Goal: Transaction & Acquisition: Purchase product/service

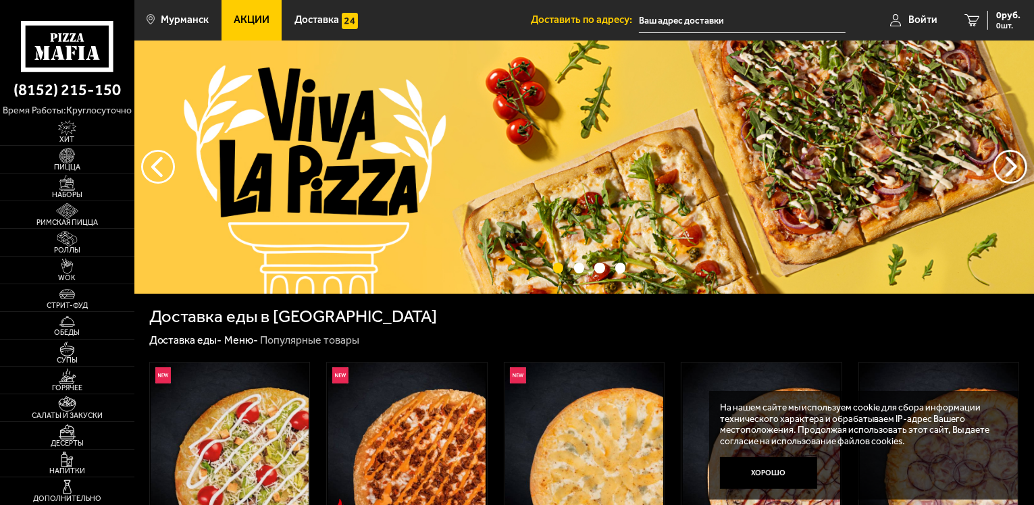
click at [734, 24] on input "text" at bounding box center [742, 20] width 207 height 25
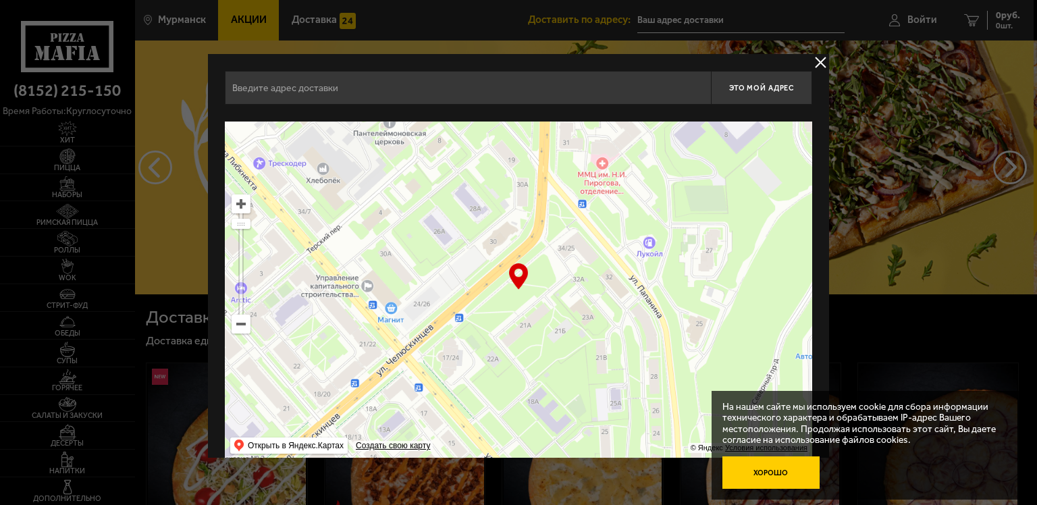
click at [765, 479] on button "Хорошо" at bounding box center [770, 472] width 97 height 32
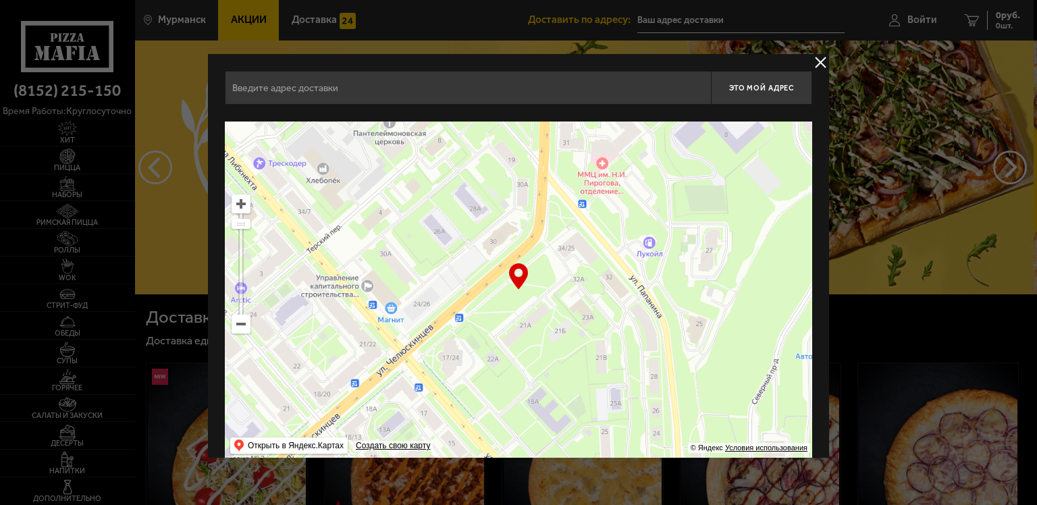
click at [364, 92] on input "text" at bounding box center [468, 88] width 486 height 34
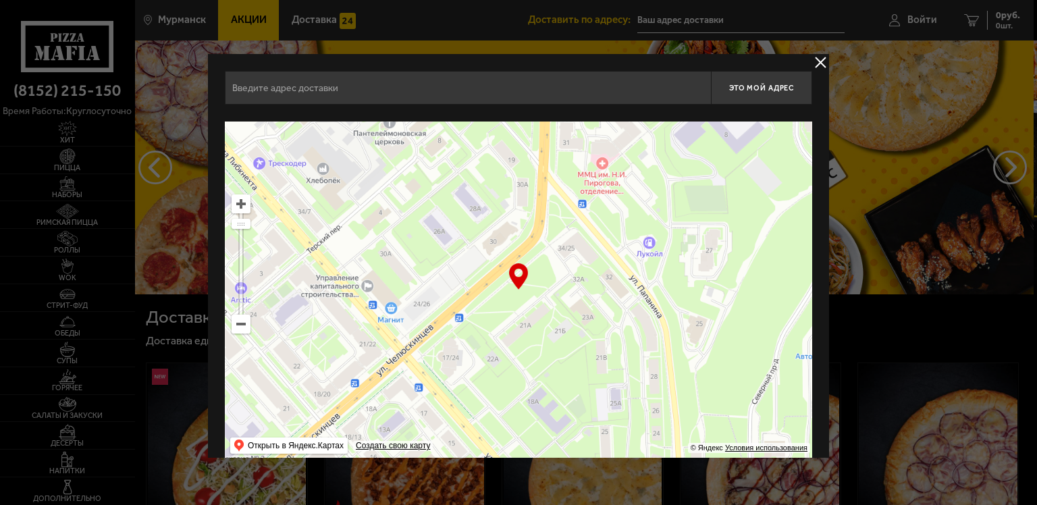
type input "м"
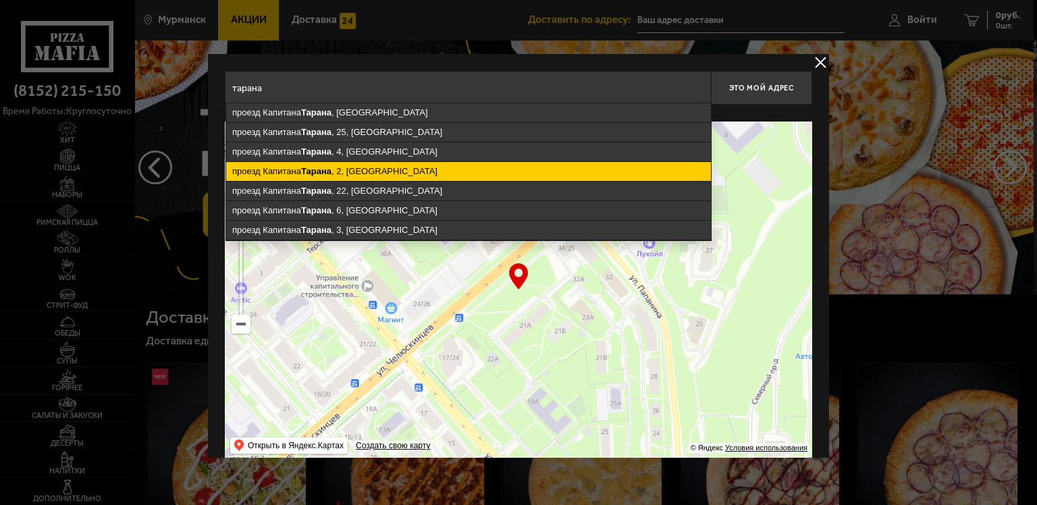
click at [365, 168] on ymaps "проезд Капитана Тарана , 2, Мурманск" at bounding box center [468, 171] width 485 height 19
type input "Мурманск, проезд Капитана Тарана, 2"
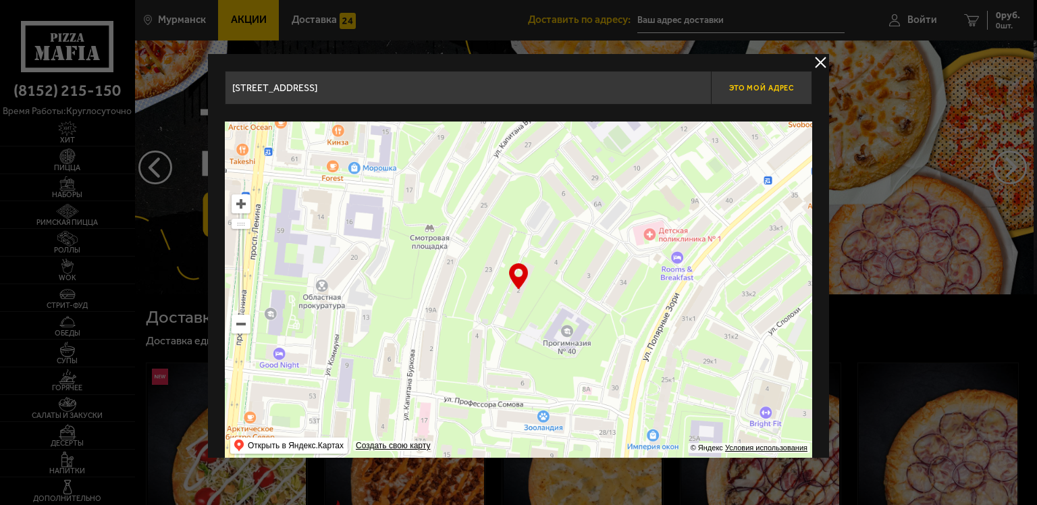
click at [754, 97] on button "Это мой адрес" at bounding box center [761, 88] width 101 height 34
type input "проезд [STREET_ADDRESS]"
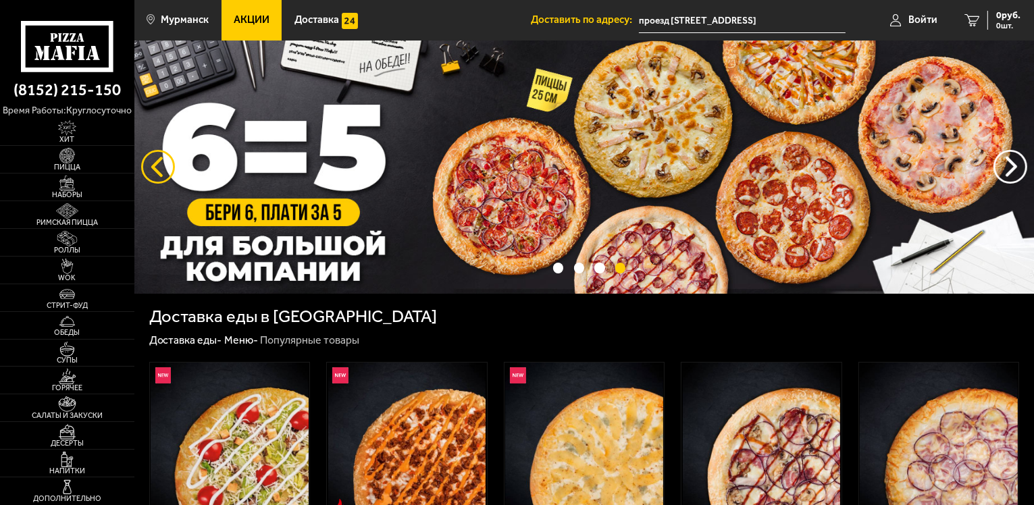
click at [166, 166] on button "следующий" at bounding box center [158, 167] width 34 height 34
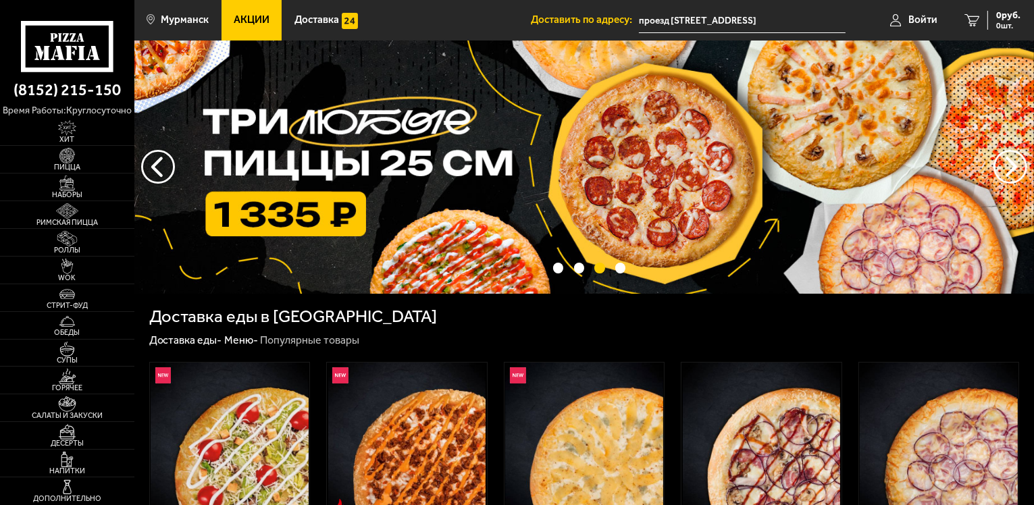
click at [475, 180] on img at bounding box center [583, 167] width 899 height 253
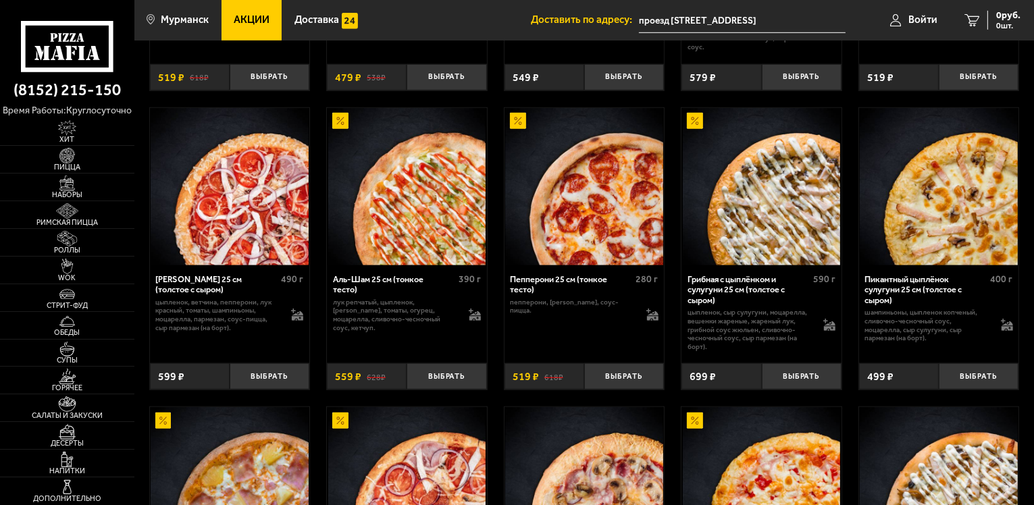
scroll to position [1013, 0]
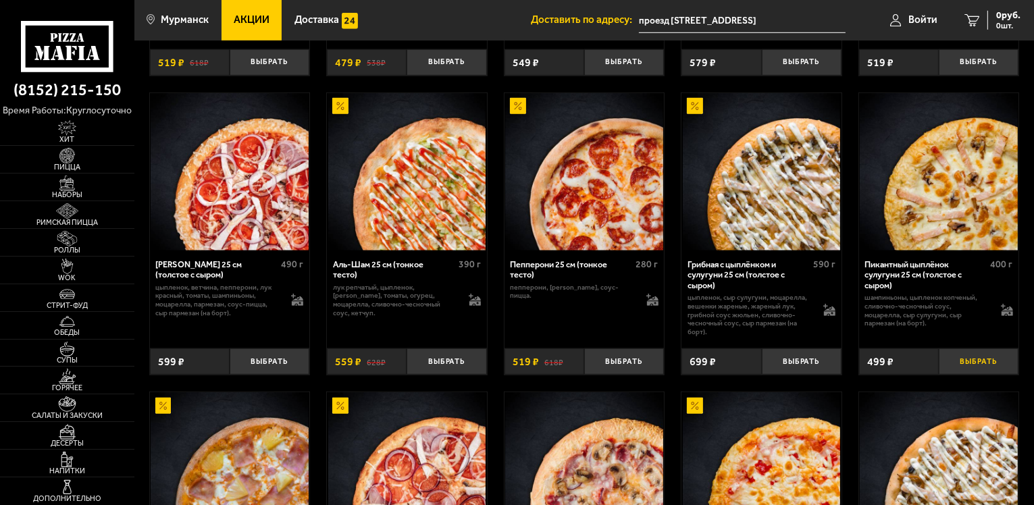
click at [981, 371] on button "Выбрать" at bounding box center [979, 361] width 80 height 26
click at [624, 375] on button "Выбрать" at bounding box center [624, 361] width 80 height 26
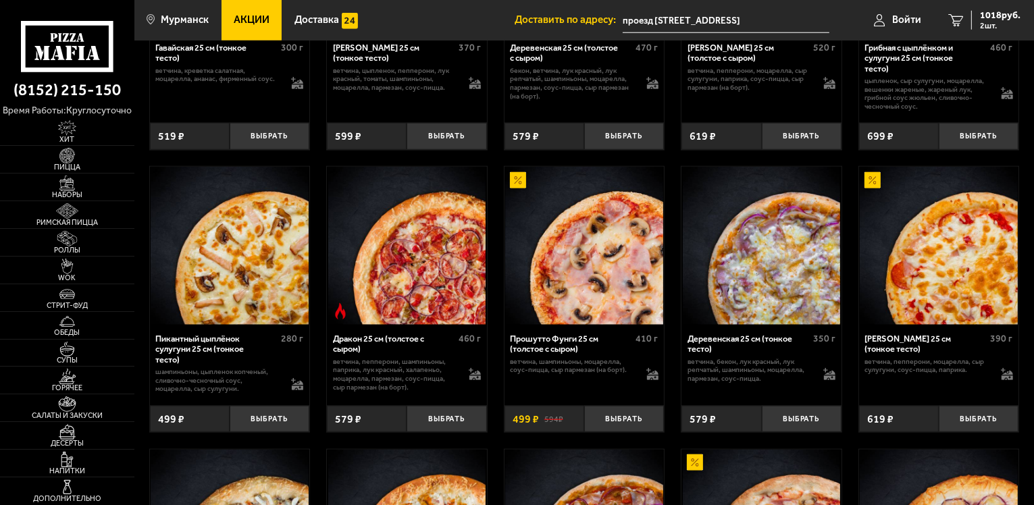
scroll to position [1553, 0]
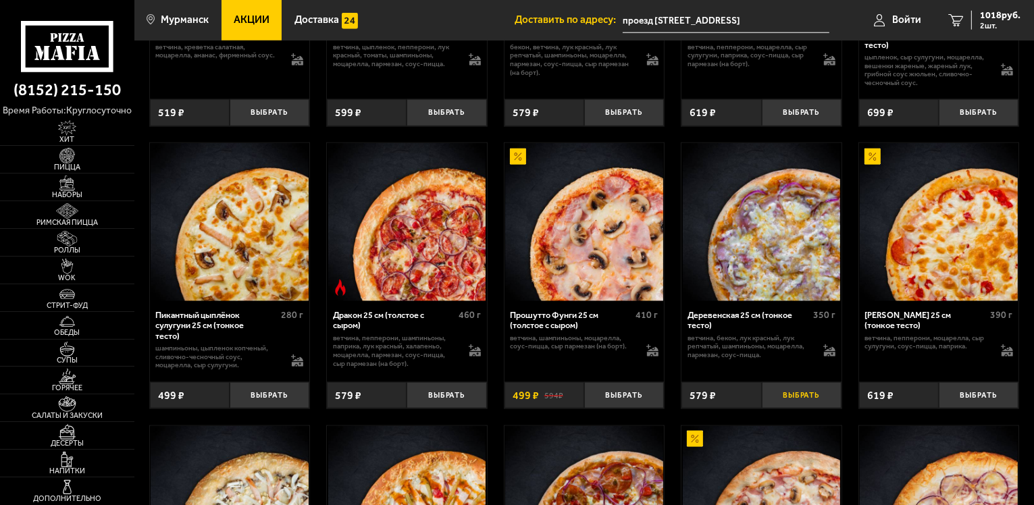
click at [797, 408] on button "Выбрать" at bounding box center [802, 395] width 80 height 26
click at [993, 16] on span "1335 руб." at bounding box center [1000, 15] width 41 height 9
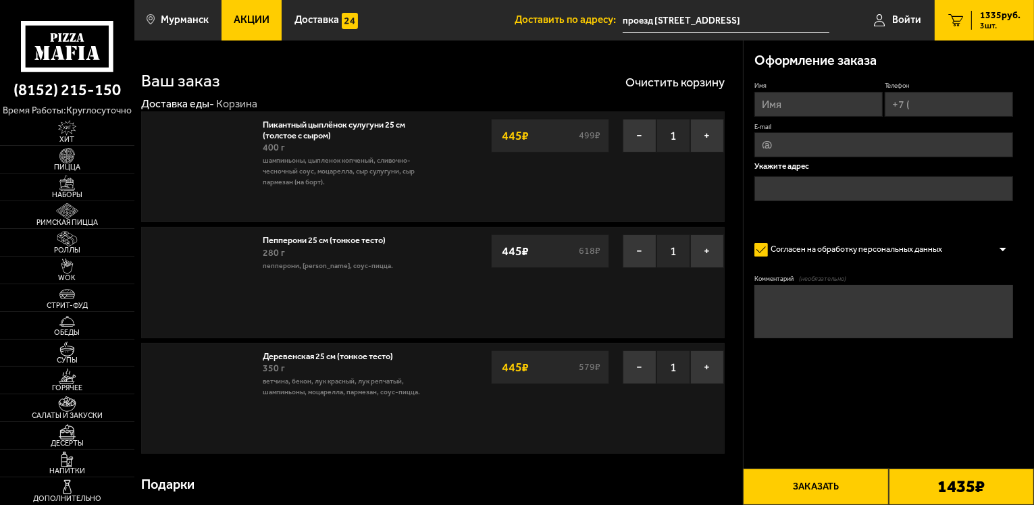
type input "проезд [STREET_ADDRESS]"
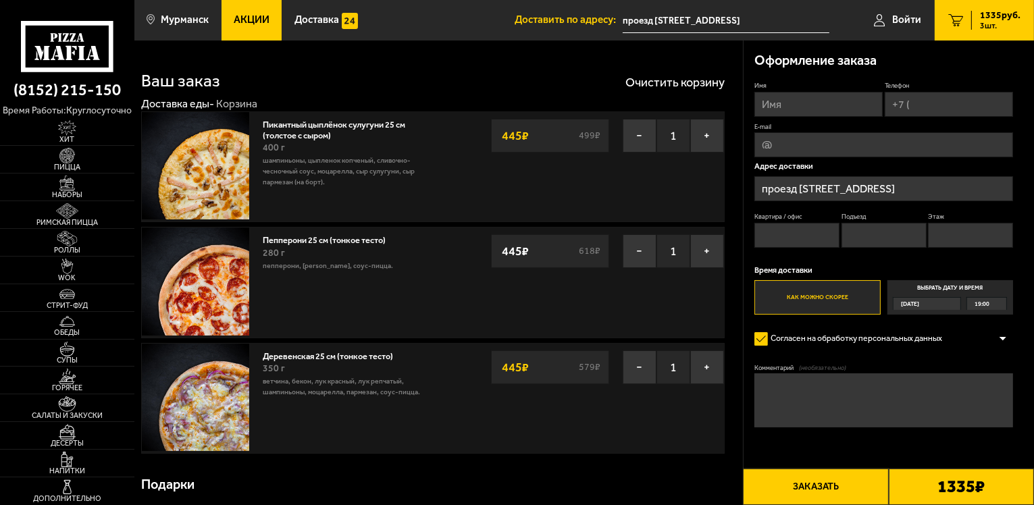
click at [773, 102] on input "Имя" at bounding box center [818, 104] width 128 height 25
type input "Екатерина"
type input "+7 ("
type input "degtyannikovakatya@yandex.ru"
click at [938, 105] on input "+7 (" at bounding box center [949, 104] width 128 height 25
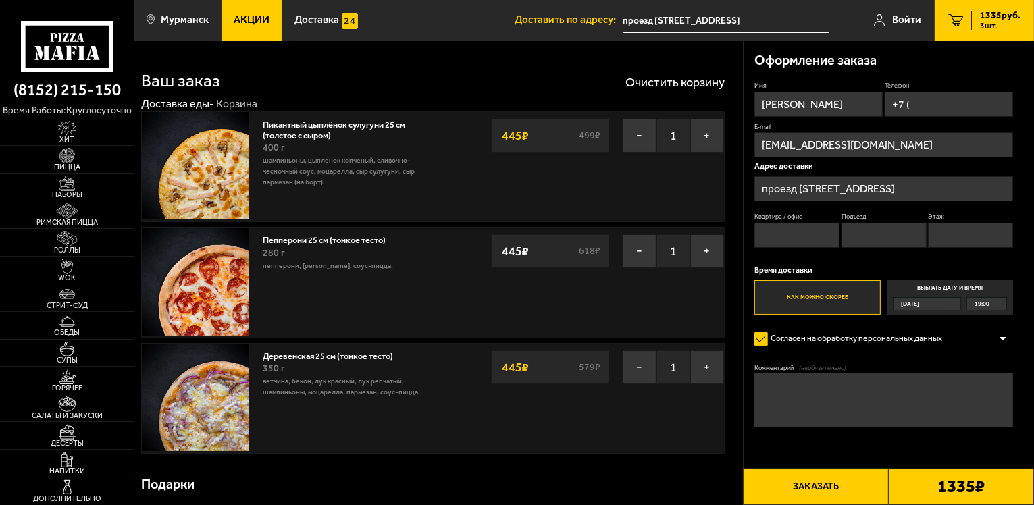
type input "+7 ("
click at [783, 240] on input "Квартира / офис" at bounding box center [796, 235] width 85 height 25
type input "65"
click at [887, 240] on input "Подъезд" at bounding box center [883, 235] width 85 height 25
type input "4"
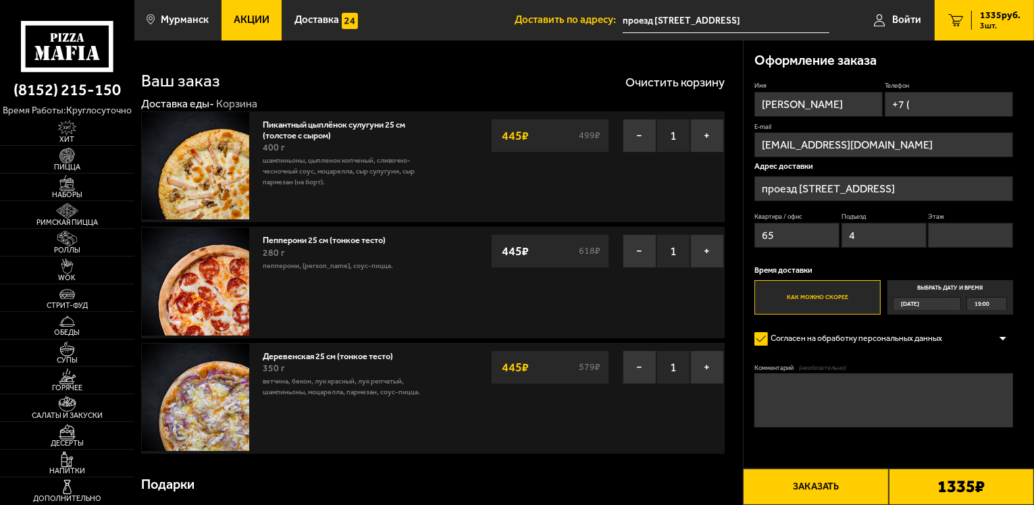
click at [944, 240] on input "Этаж" at bounding box center [970, 235] width 85 height 25
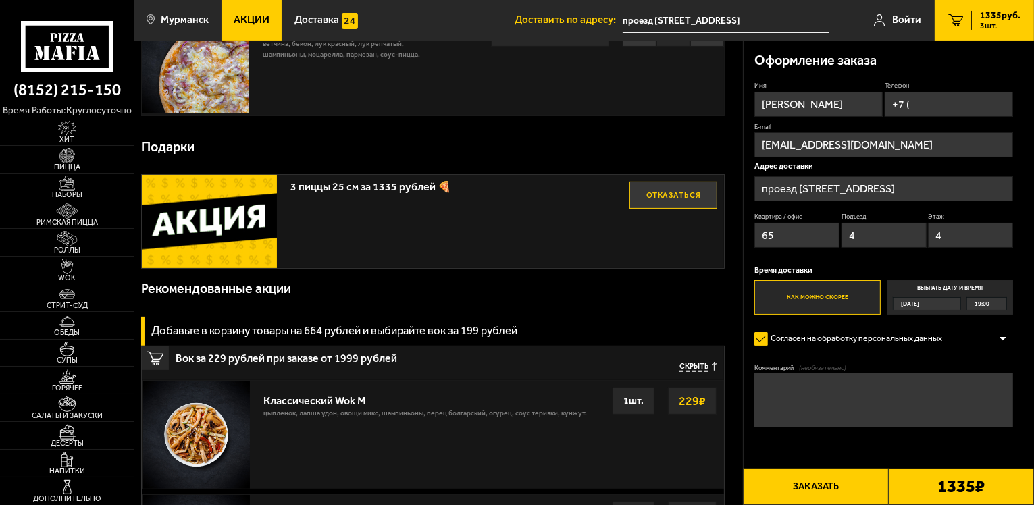
type input "4"
click at [806, 490] on button "Заказать" at bounding box center [815, 487] width 145 height 36
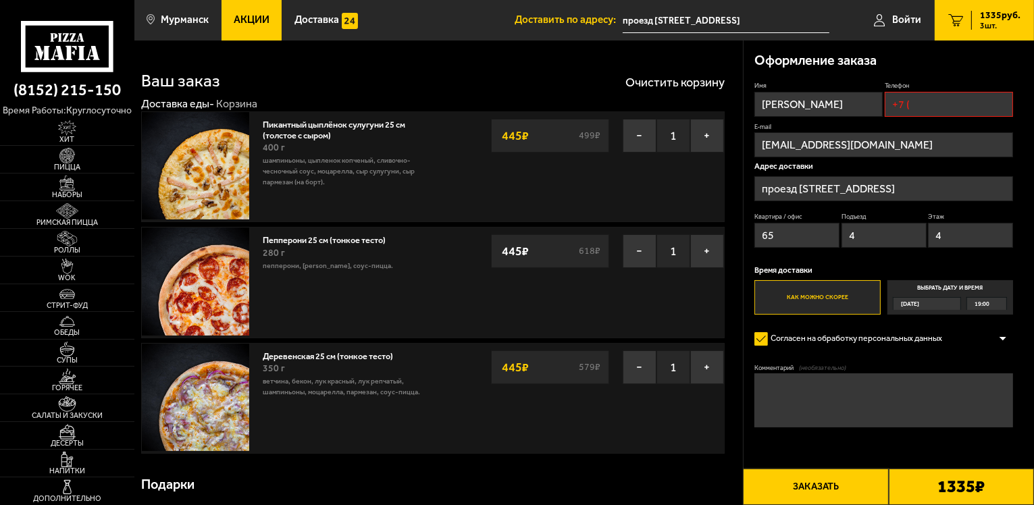
click at [790, 494] on button "Заказать" at bounding box center [815, 487] width 145 height 36
click at [811, 479] on button "Заказать" at bounding box center [815, 487] width 145 height 36
click at [941, 481] on b "1335 ₽" at bounding box center [960, 487] width 47 height 18
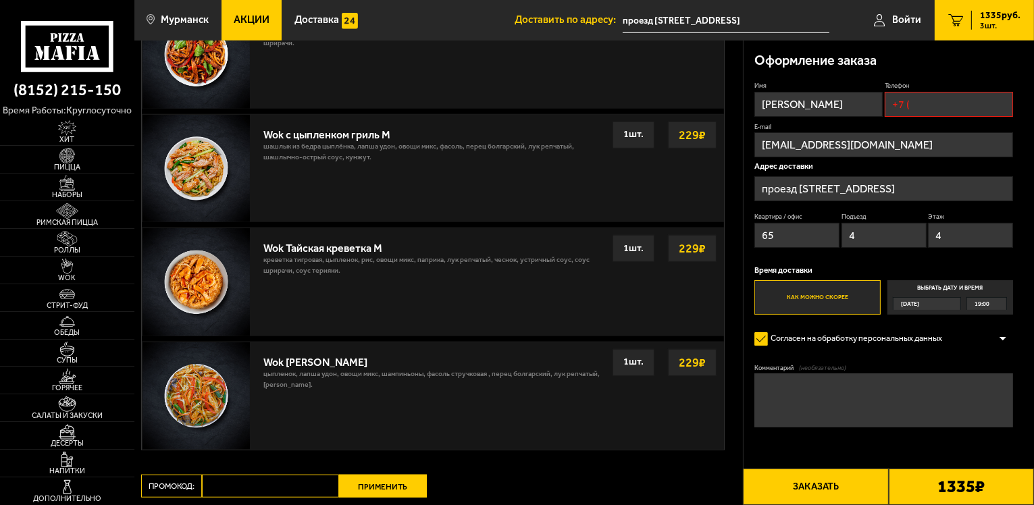
scroll to position [1142, 0]
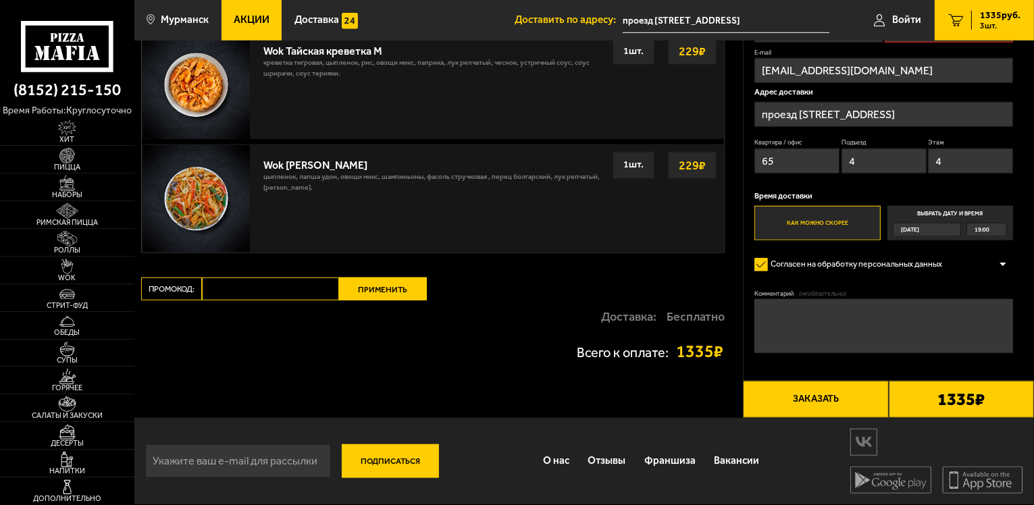
click at [788, 393] on button "Заказать" at bounding box center [815, 399] width 145 height 36
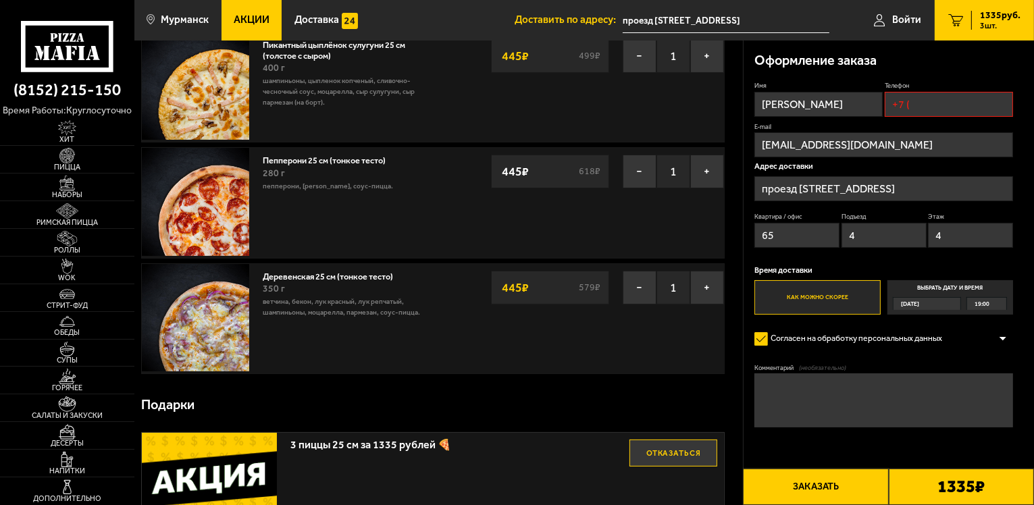
scroll to position [47, 0]
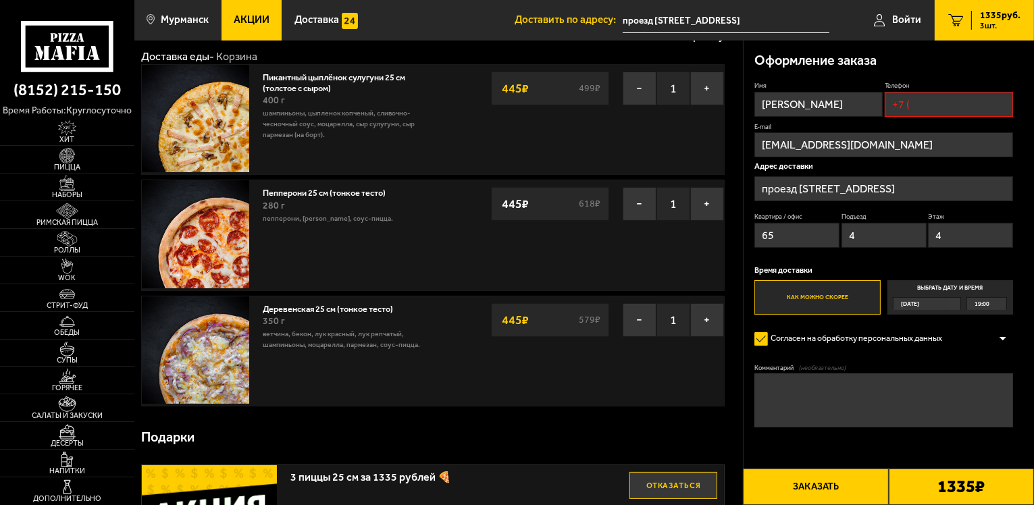
click at [205, 116] on img at bounding box center [195, 118] width 107 height 107
click at [637, 86] on button "−" at bounding box center [640, 89] width 34 height 34
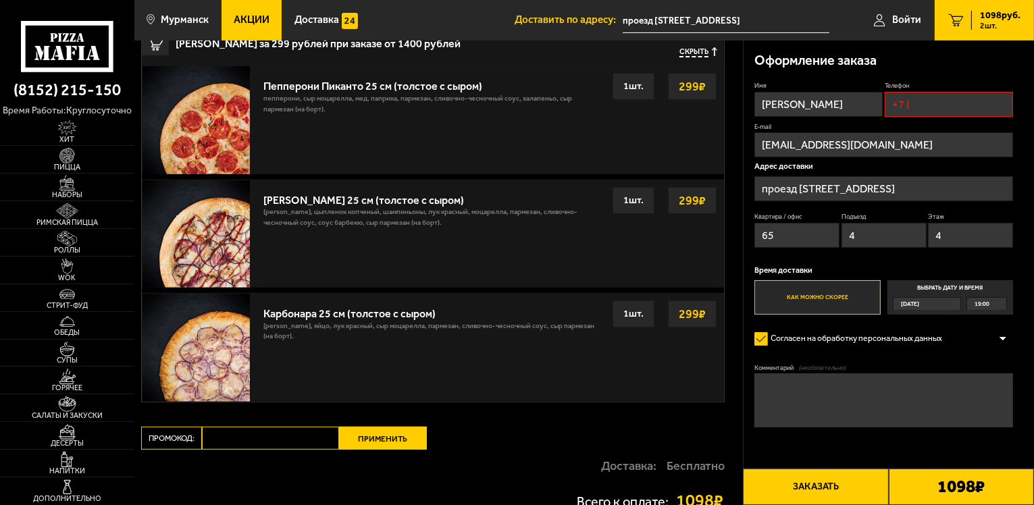
scroll to position [317, 0]
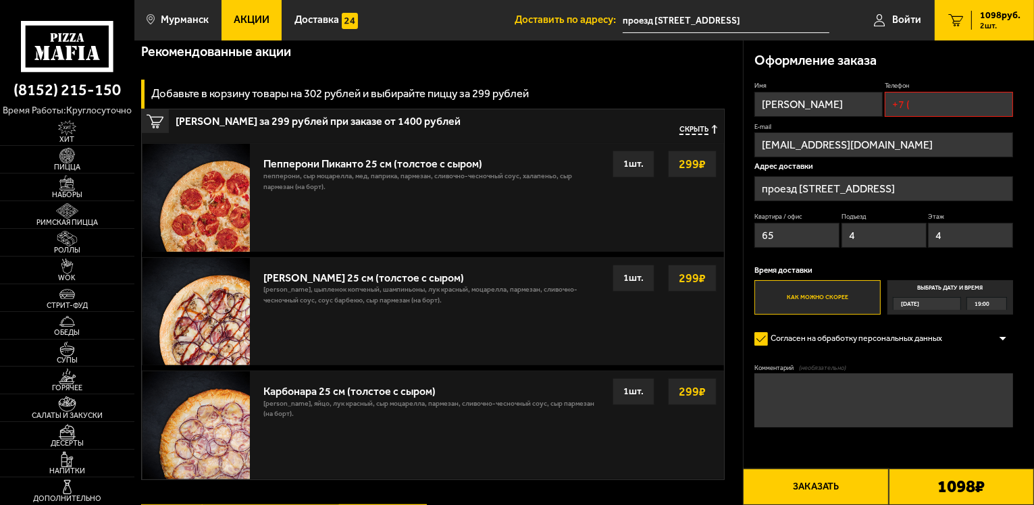
click at [402, 313] on div "Чикен Барбекю 25 см (толстое с сыром) бекон, цыпленок копченый, шампиньоны, лук…" at bounding box center [490, 311] width 467 height 107
click at [634, 278] on div "1 шт." at bounding box center [633, 278] width 42 height 27
click at [220, 307] on img at bounding box center [195, 311] width 107 height 107
click at [443, 313] on div "Чикен Барбекю 25 см (толстое с сыром) бекон, цыпленок копченый, шампиньоны, лук…" at bounding box center [490, 311] width 467 height 107
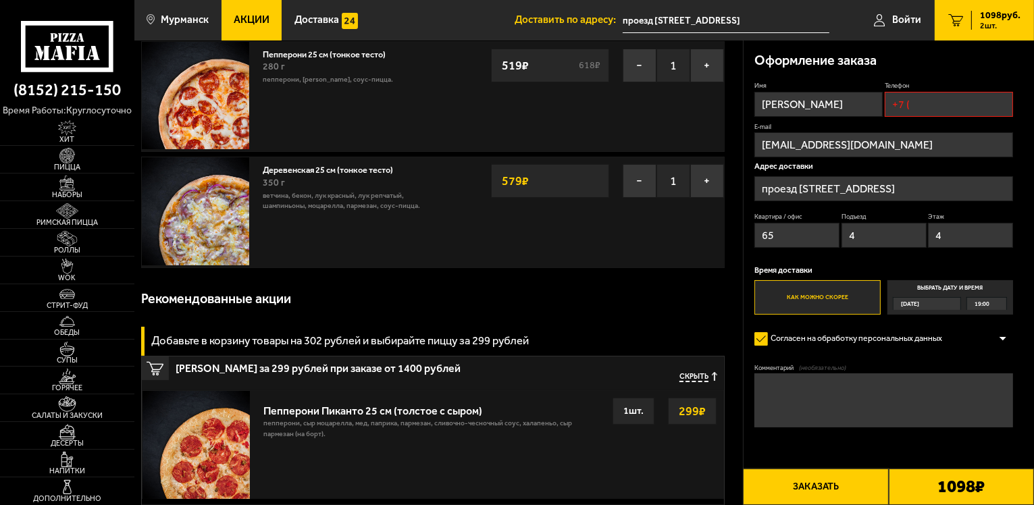
scroll to position [0, 0]
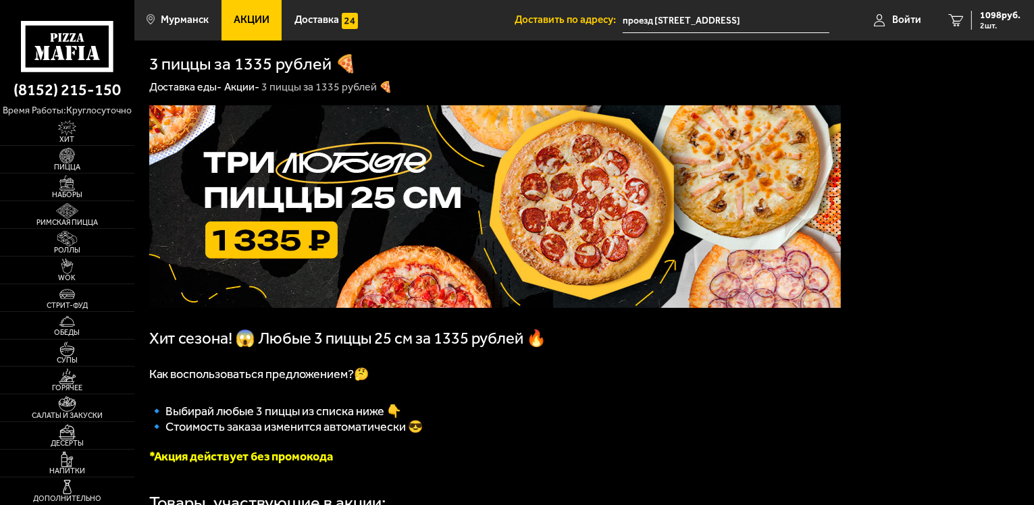
click at [347, 238] on img at bounding box center [494, 206] width 691 height 203
click at [325, 248] on img at bounding box center [494, 206] width 691 height 203
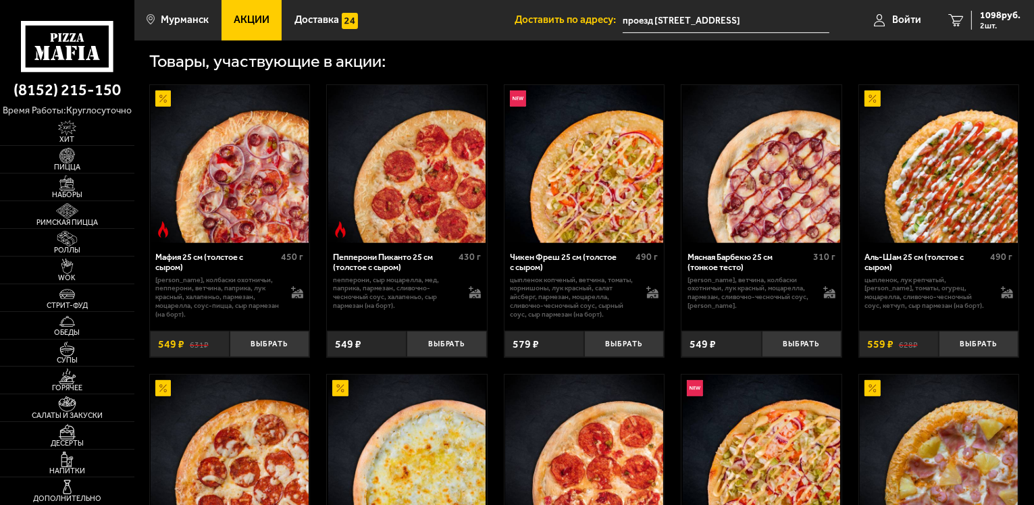
scroll to position [473, 0]
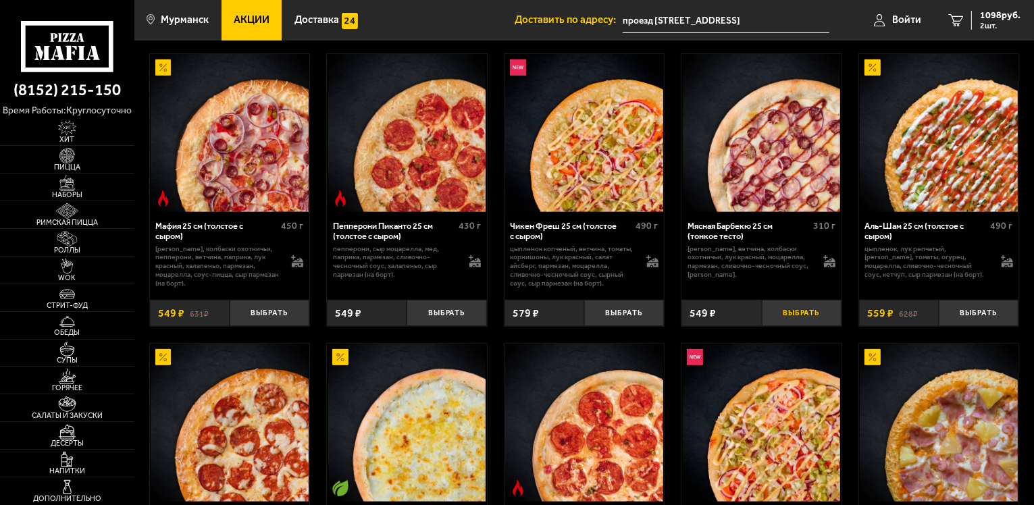
click at [795, 326] on button "Выбрать" at bounding box center [802, 313] width 80 height 26
click at [995, 23] on span "3 шт." at bounding box center [1000, 26] width 41 height 8
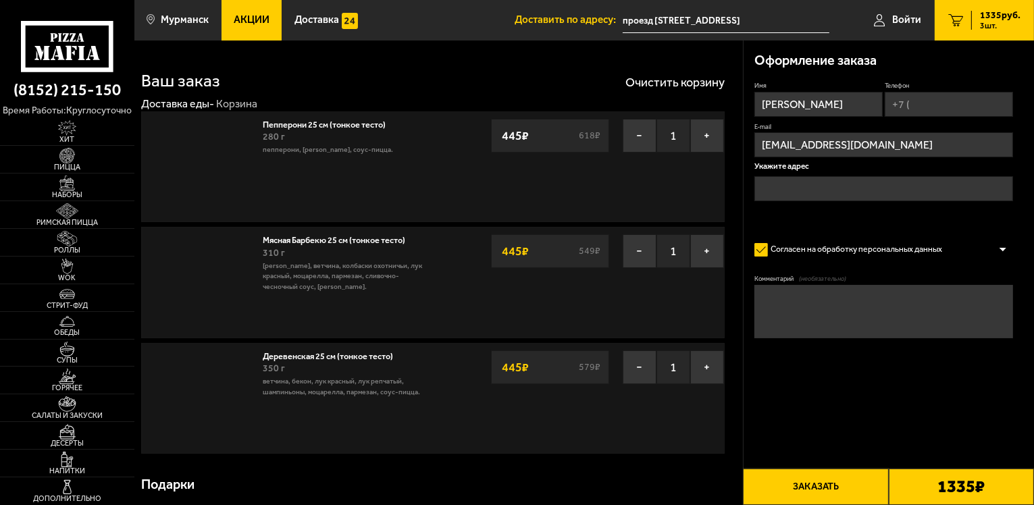
type input "проезд [STREET_ADDRESS]"
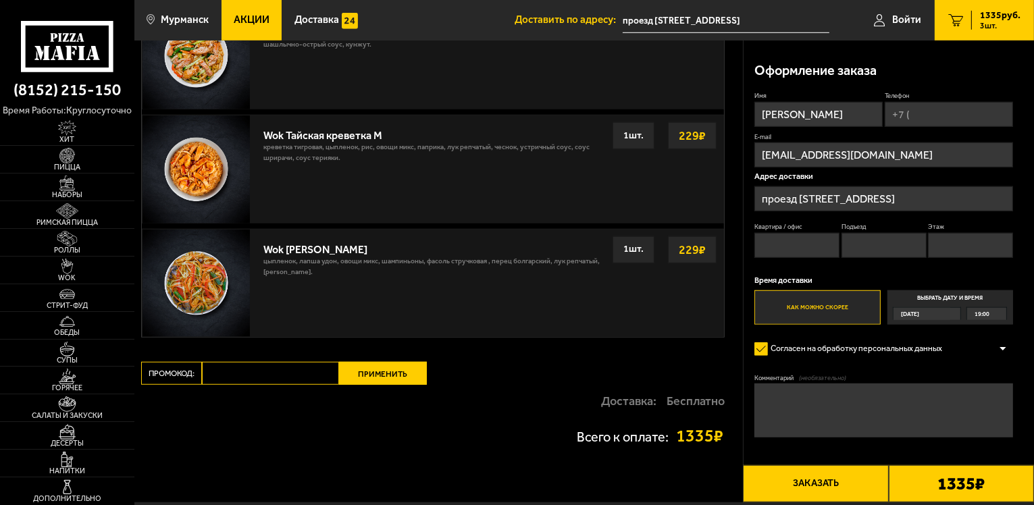
scroll to position [1142, 0]
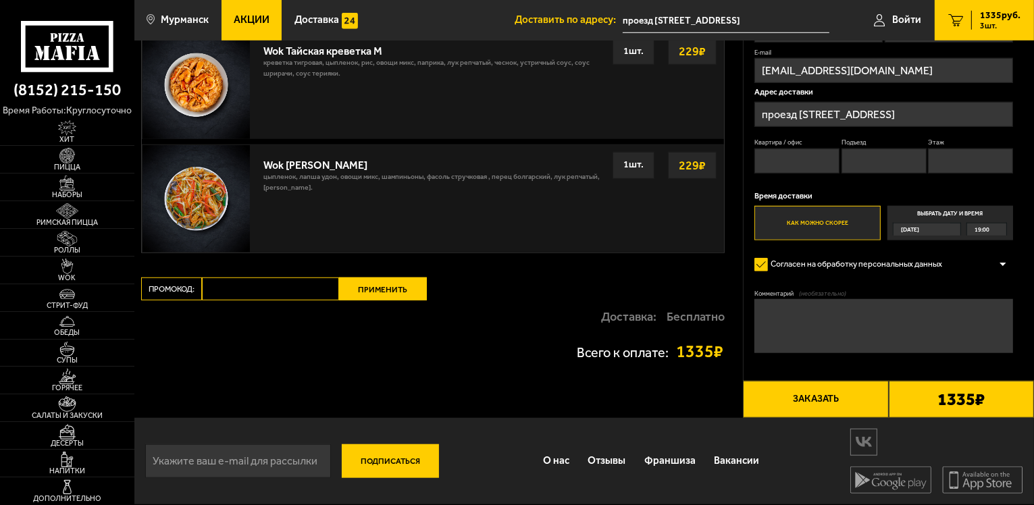
click at [880, 400] on button "Заказать" at bounding box center [815, 399] width 145 height 36
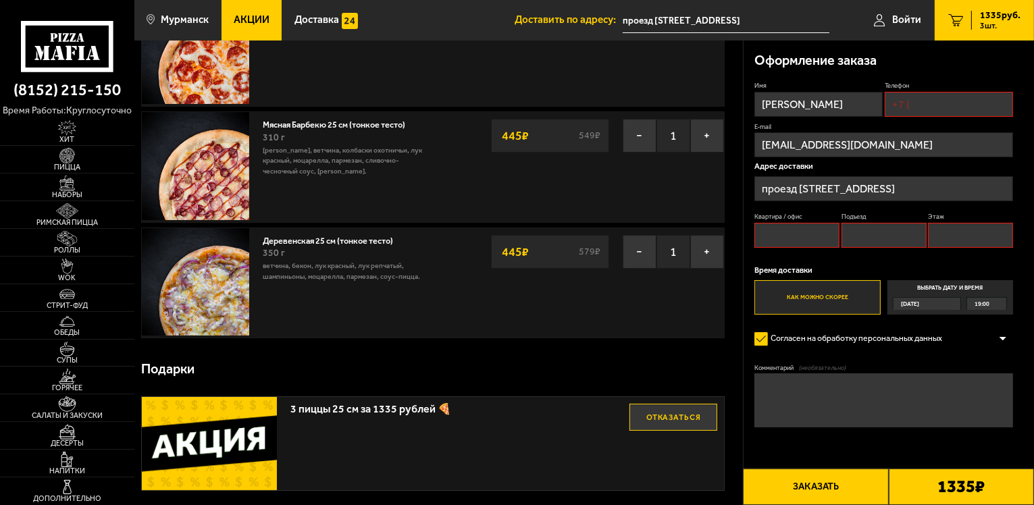
scroll to position [115, 0]
click at [769, 239] on input "Квартира / офис" at bounding box center [796, 235] width 85 height 25
type input "65"
click at [859, 238] on input "Подъезд" at bounding box center [883, 235] width 85 height 25
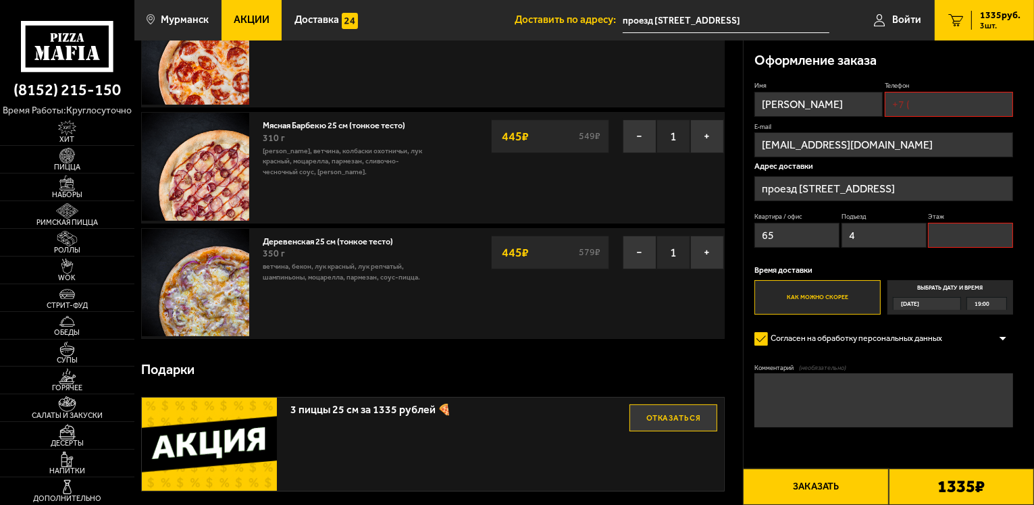
type input "4"
click at [987, 235] on input "Этаж" at bounding box center [970, 235] width 85 height 25
type input "4"
click at [814, 485] on button "Заказать" at bounding box center [815, 487] width 145 height 36
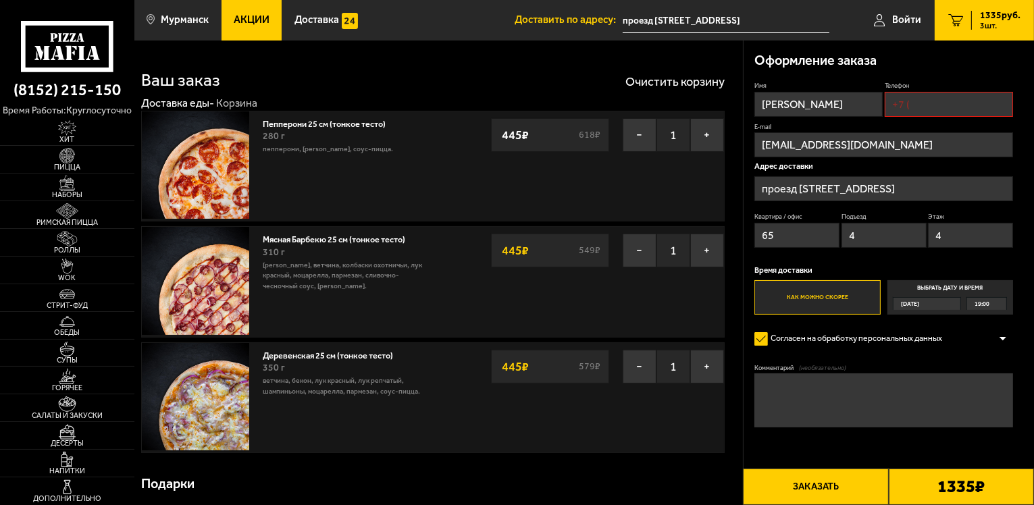
scroll to position [0, 0]
click at [916, 103] on input "Телефон" at bounding box center [949, 104] width 128 height 25
click at [929, 99] on input "+7 (" at bounding box center [949, 104] width 128 height 25
click at [950, 99] on input "+7 (" at bounding box center [949, 104] width 128 height 25
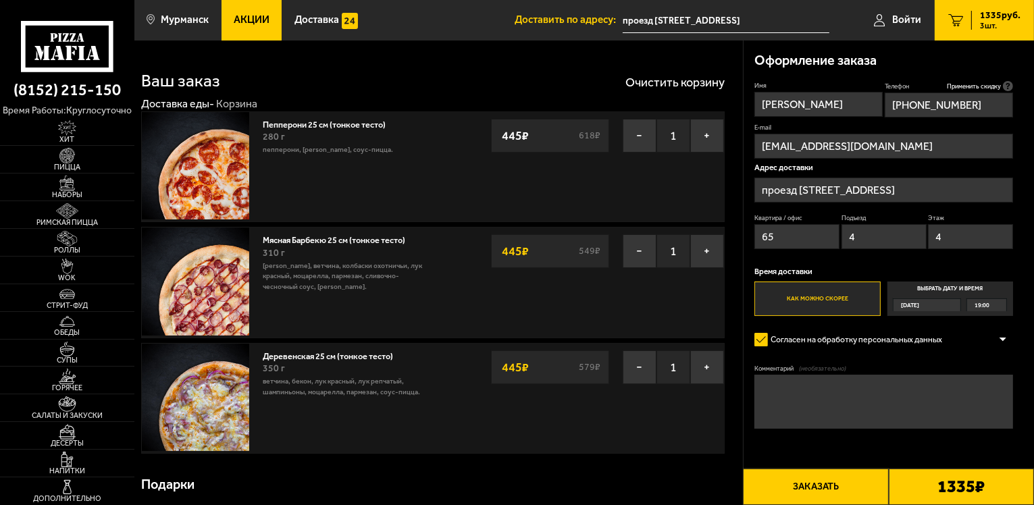
type input "[PHONE_NUMBER]"
click at [943, 61] on div "Оформление заказа" at bounding box center [883, 61] width 259 height 41
click at [835, 485] on button "Заказать" at bounding box center [815, 487] width 145 height 36
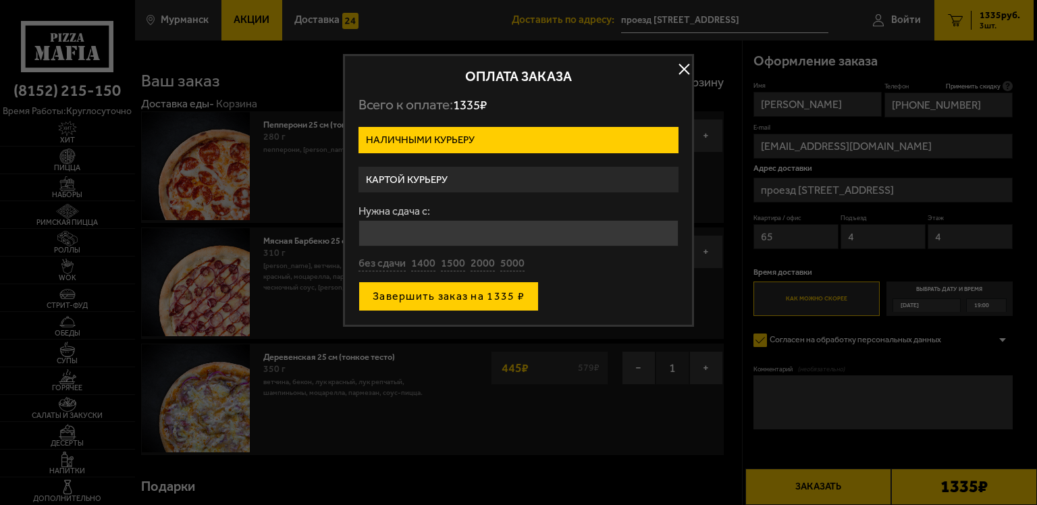
click at [434, 300] on button "Завершить заказ на 1335 ₽" at bounding box center [449, 297] width 180 height 30
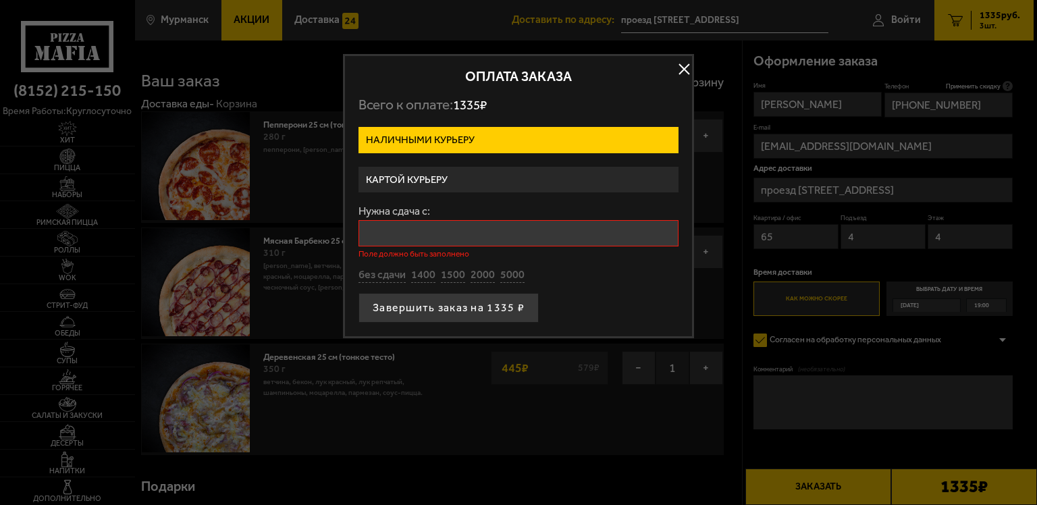
click at [381, 232] on input "Нужна сдача с:" at bounding box center [519, 233] width 320 height 26
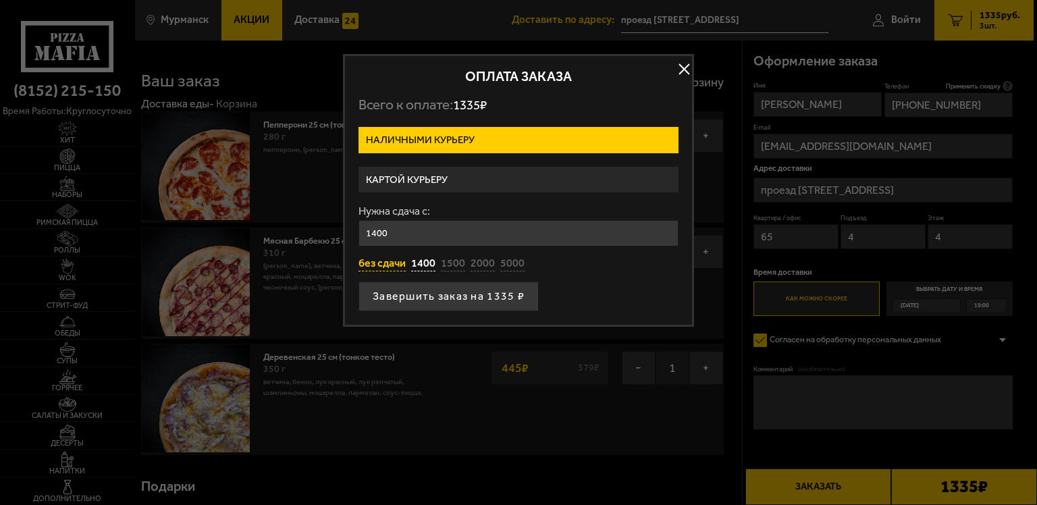
click at [377, 259] on button "без сдачи" at bounding box center [382, 264] width 47 height 15
type input "0"
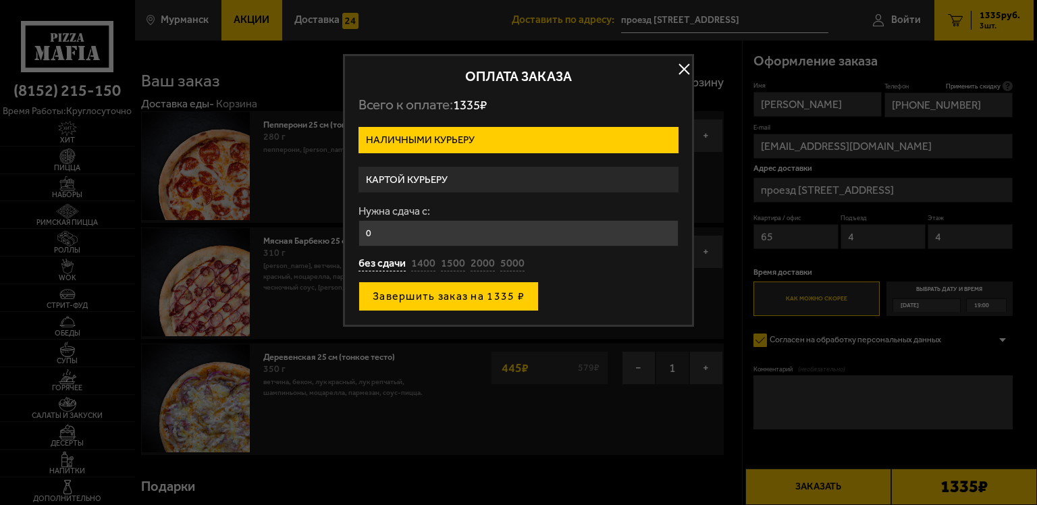
click at [427, 299] on button "Завершить заказ на 1335 ₽" at bounding box center [449, 297] width 180 height 30
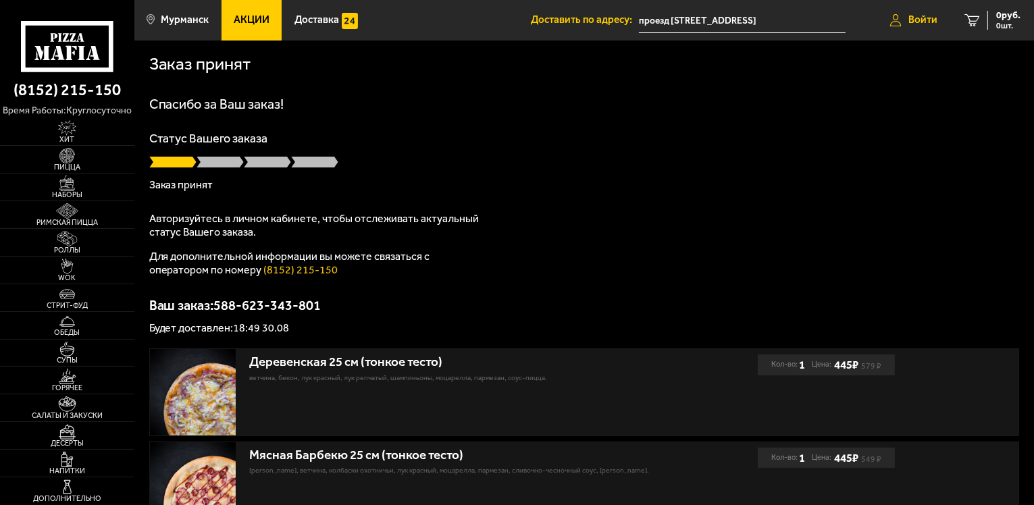
click at [908, 21] on span "Войти" at bounding box center [922, 20] width 29 height 10
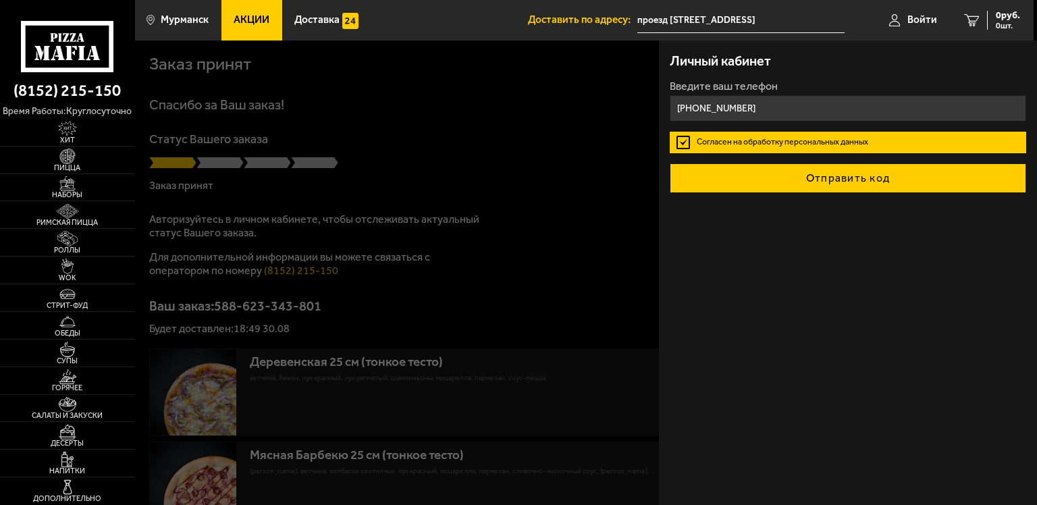
type input "[PHONE_NUMBER]"
click at [758, 186] on button "Отправить код" at bounding box center [848, 178] width 357 height 30
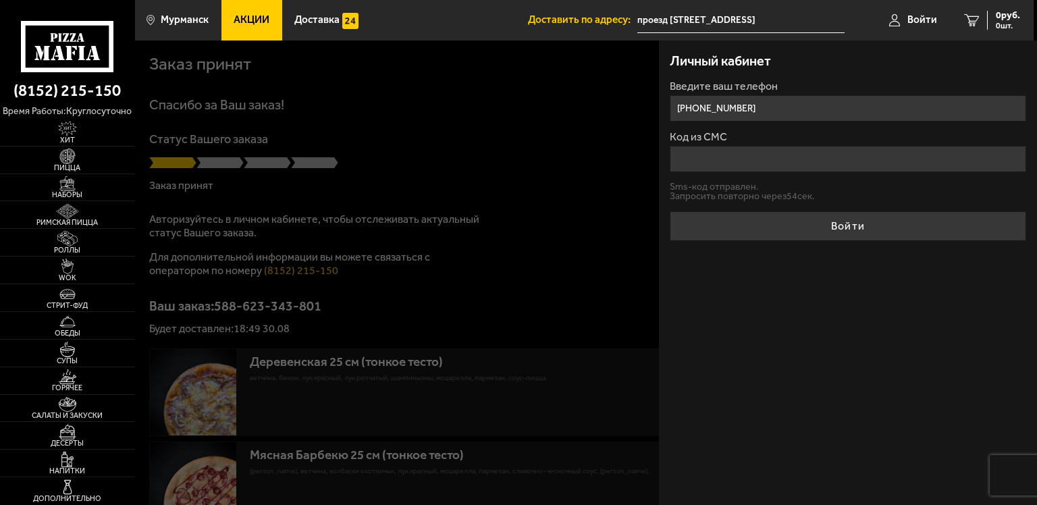
click at [751, 155] on input "Код из СМС" at bounding box center [848, 159] width 357 height 26
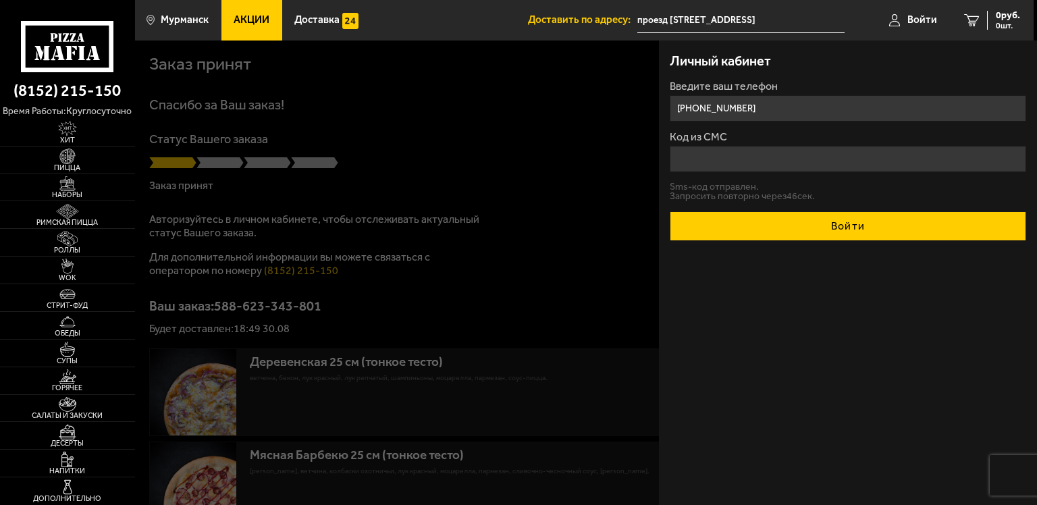
click at [834, 230] on button "Войти" at bounding box center [848, 226] width 357 height 30
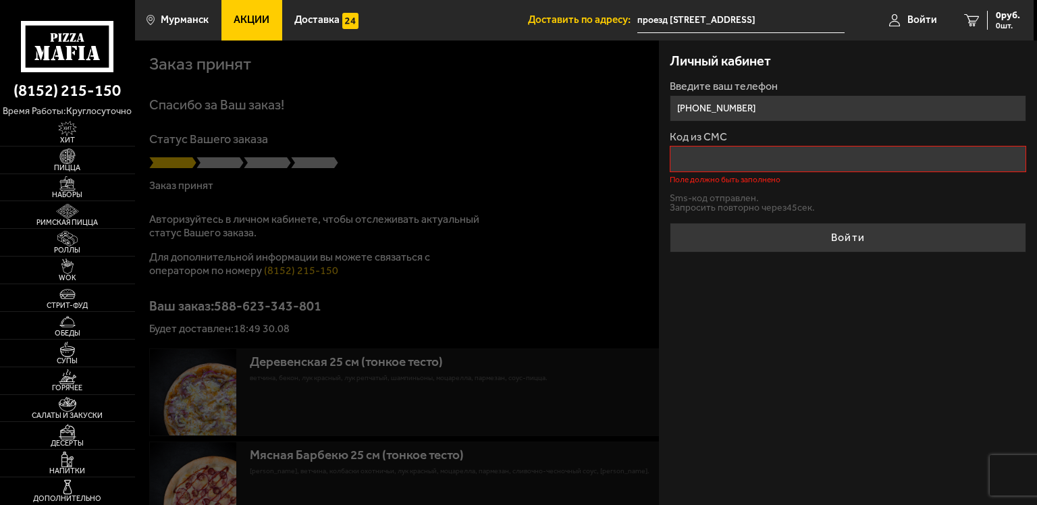
click at [715, 155] on input "Код из СМС" at bounding box center [848, 159] width 357 height 26
click at [787, 108] on input "[PHONE_NUMBER]" at bounding box center [848, 108] width 357 height 26
type input "[PHONE_NUMBER]"
click at [786, 157] on input "Код из СМС" at bounding box center [848, 159] width 357 height 26
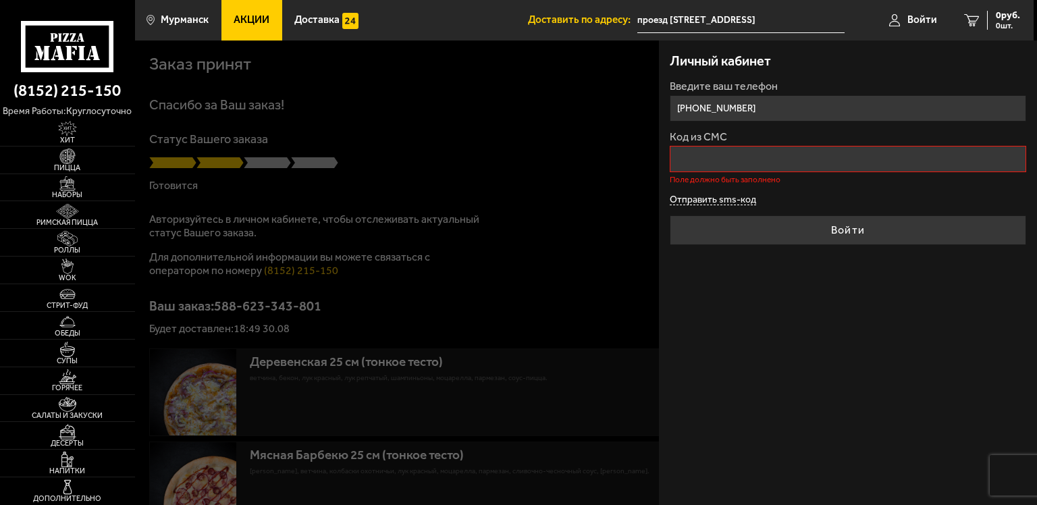
click at [729, 201] on button "Отправить sms-код" at bounding box center [713, 200] width 86 height 10
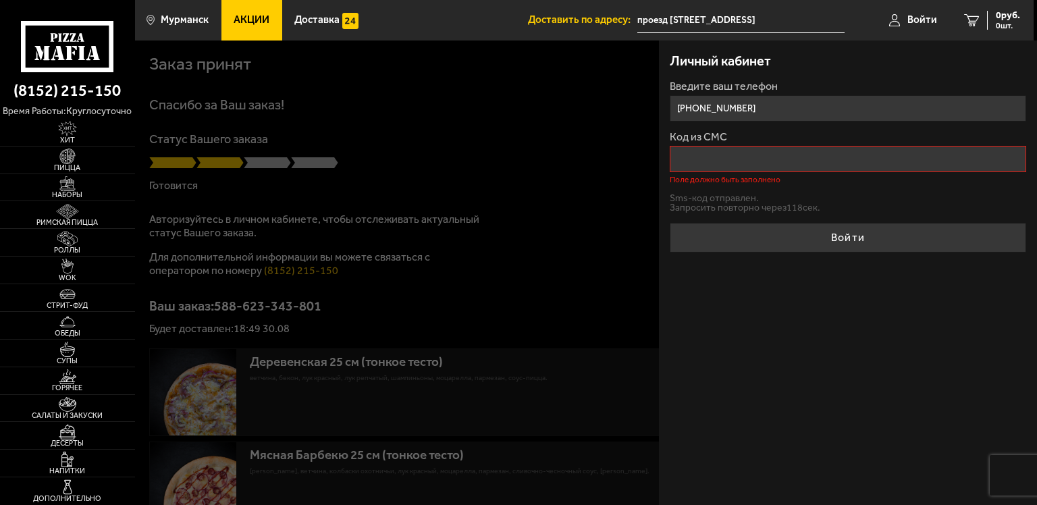
click at [720, 157] on input "Код из СМС" at bounding box center [848, 159] width 357 height 26
click at [601, 219] on div at bounding box center [653, 293] width 1037 height 505
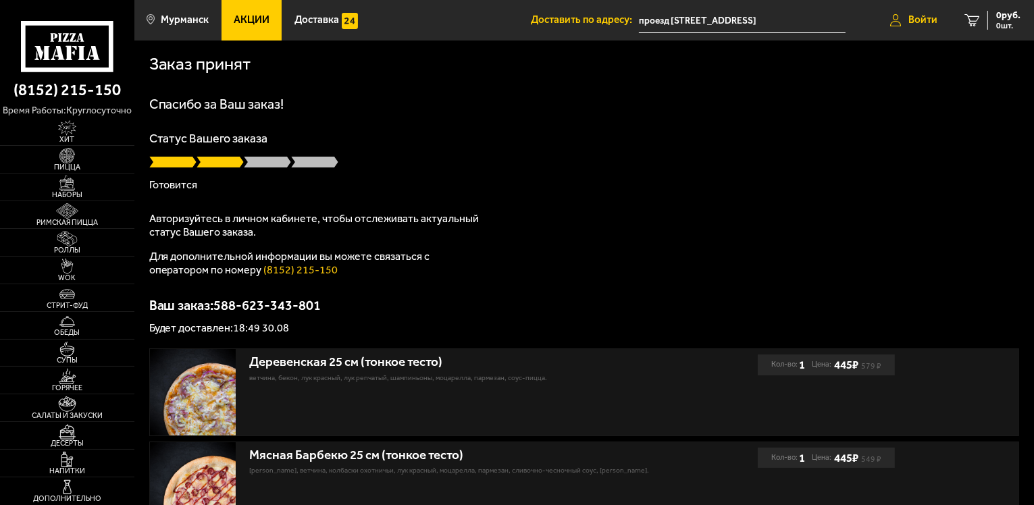
click at [912, 22] on span "Войти" at bounding box center [922, 20] width 29 height 10
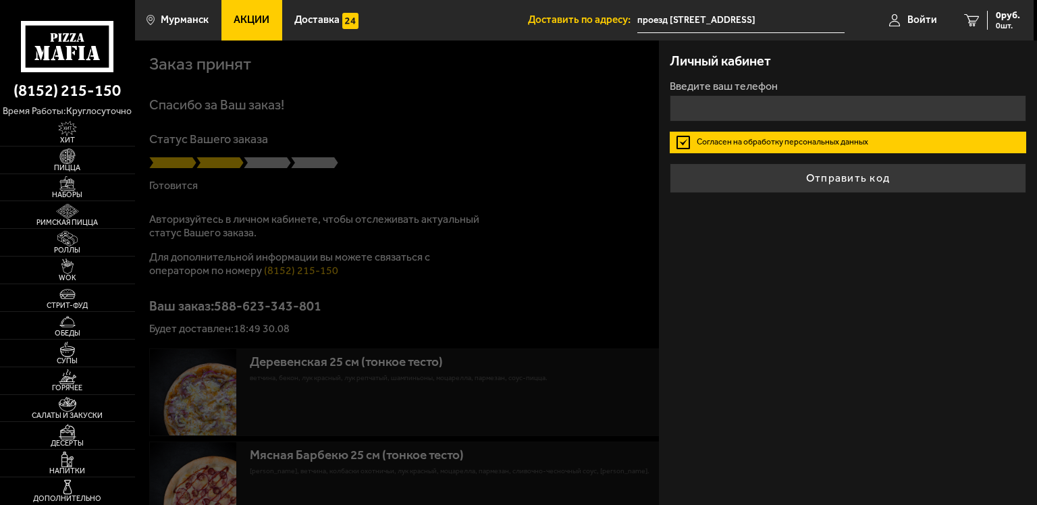
click at [914, 255] on div "Личный кабинет Введите ваш телефон Согласен на обработку персональных данных От…" at bounding box center [848, 273] width 378 height 465
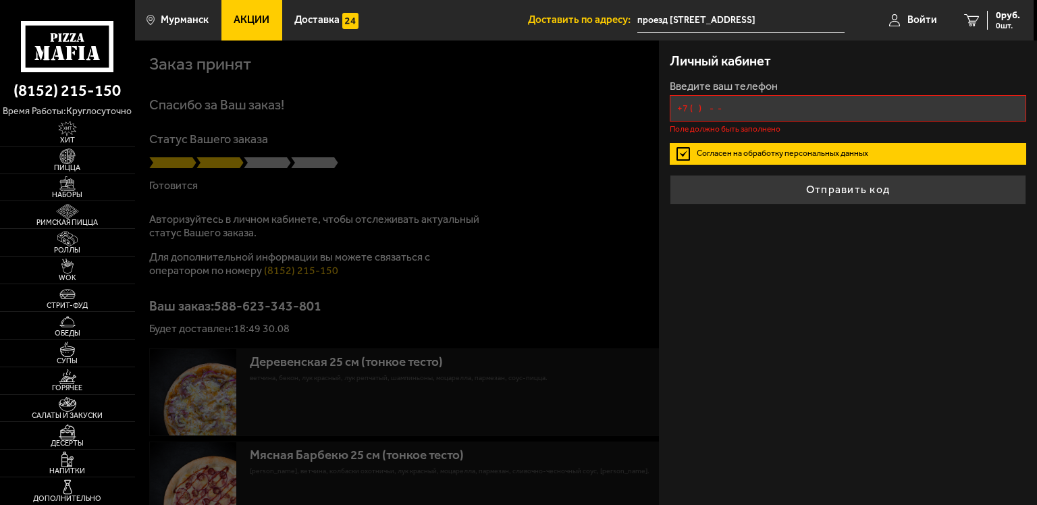
click at [743, 105] on input "+7 ( ) - -" at bounding box center [848, 108] width 357 height 26
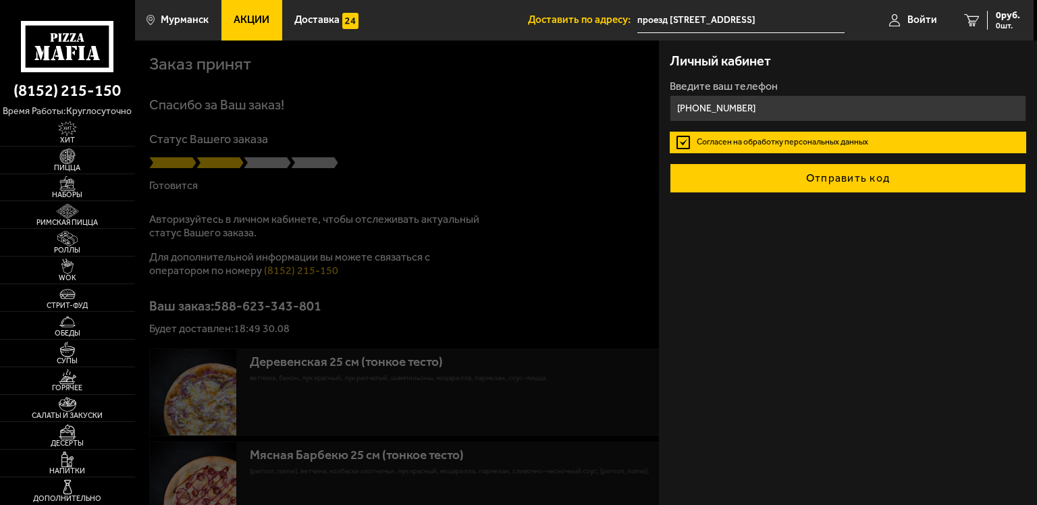
type input "[PHONE_NUMBER]"
click at [720, 184] on button "Отправить код" at bounding box center [848, 178] width 357 height 30
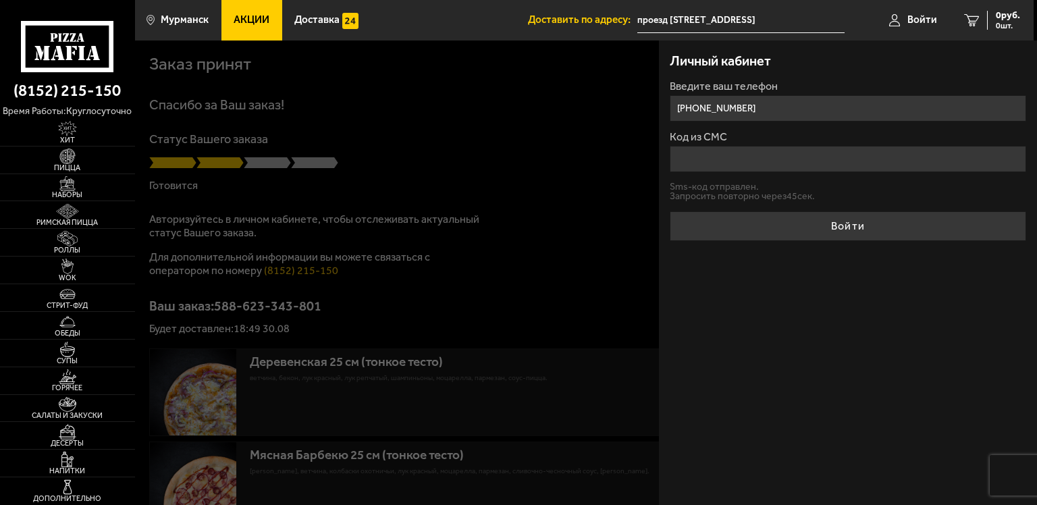
click at [716, 302] on div "Личный кабинет Введите ваш телефон +7 (967) 343-83-44 Код из СМС Sms-код отправ…" at bounding box center [848, 273] width 378 height 465
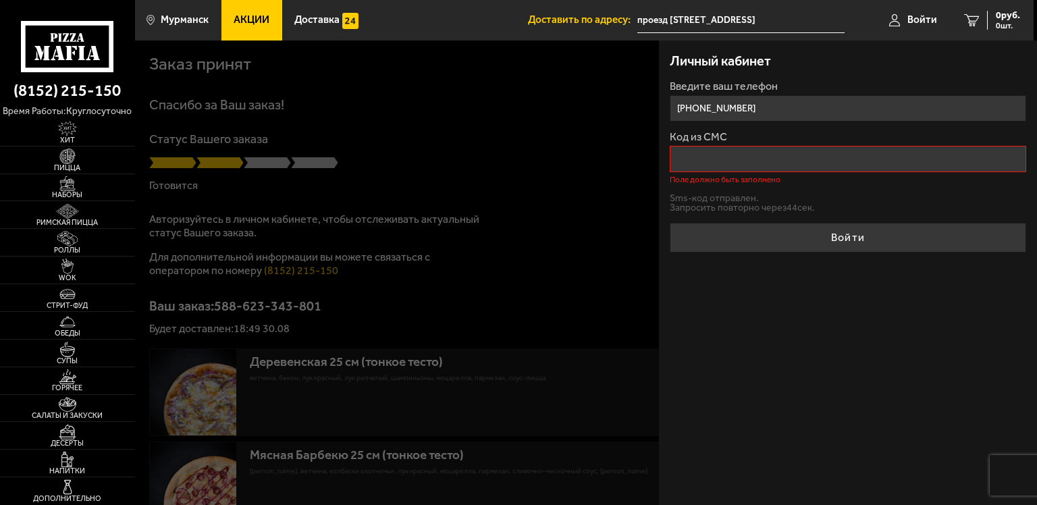
click at [585, 293] on div at bounding box center [653, 293] width 1037 height 505
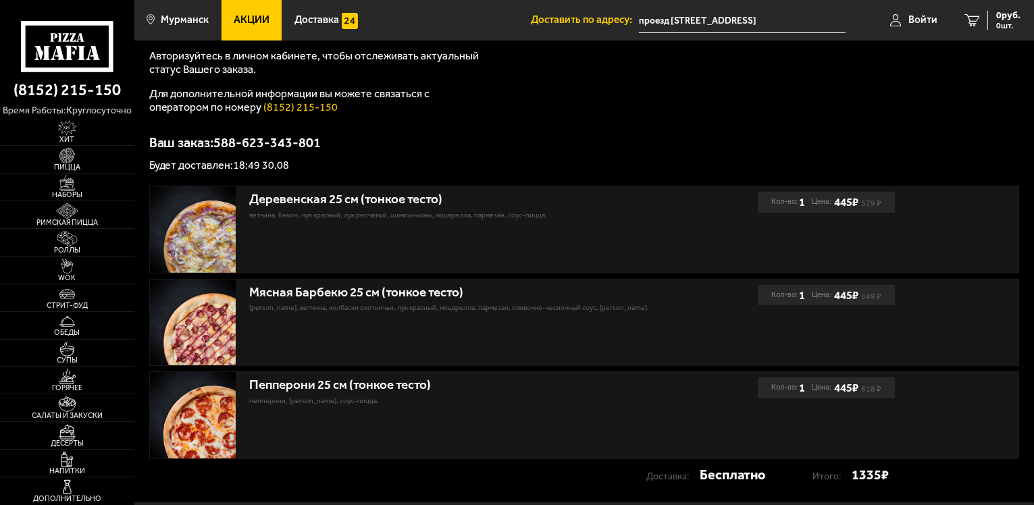
scroll to position [247, 0]
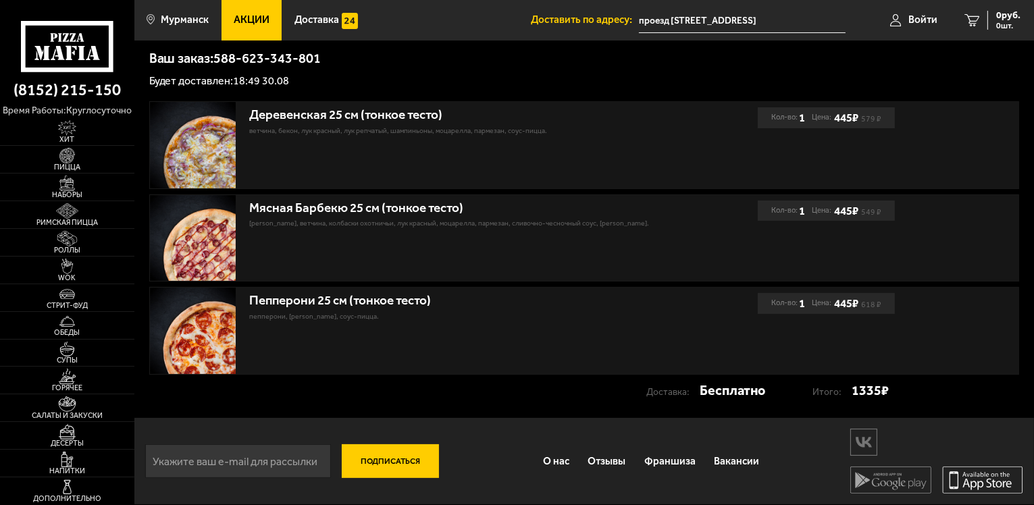
click at [997, 475] on icon at bounding box center [982, 480] width 81 height 27
click at [71, 242] on img at bounding box center [67, 239] width 41 height 16
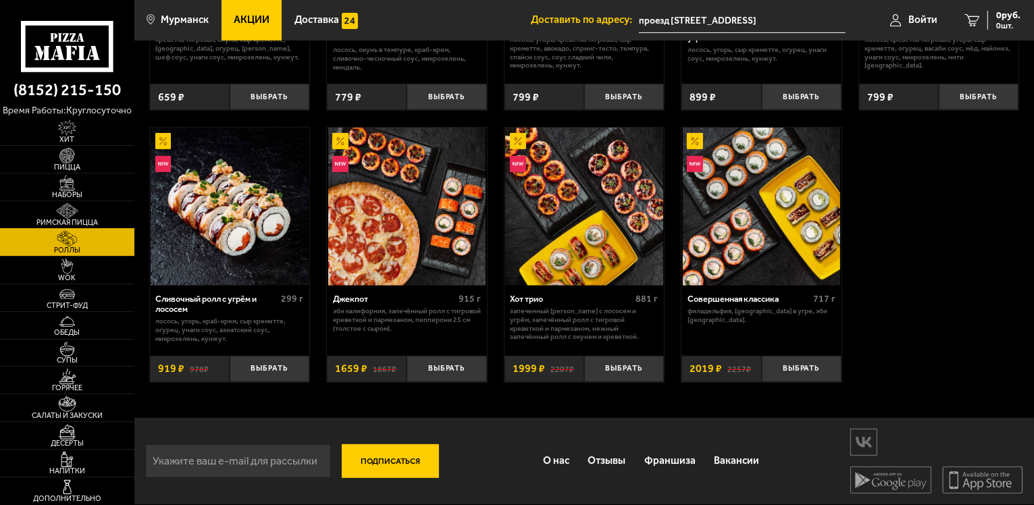
scroll to position [548, 0]
click at [24, 130] on link "Хит" at bounding box center [67, 131] width 134 height 27
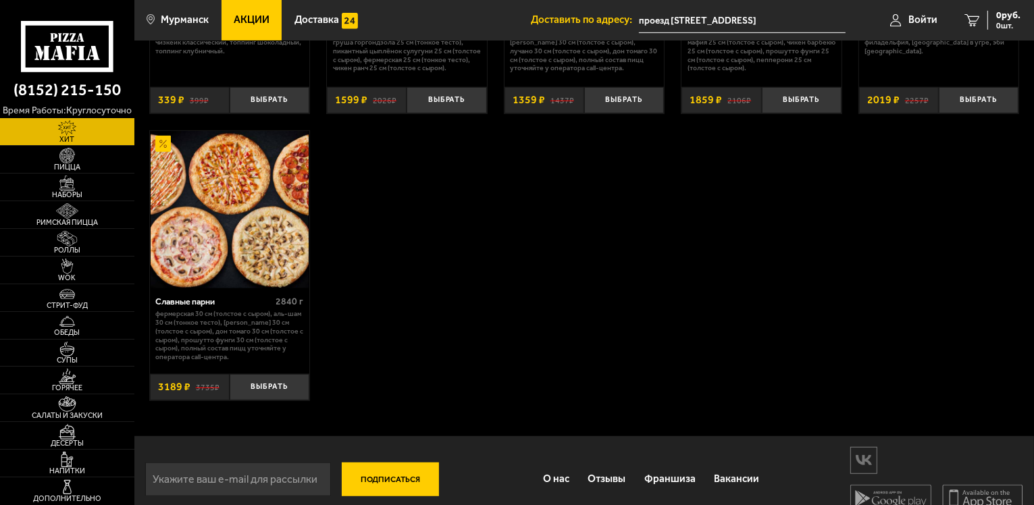
scroll to position [852, 0]
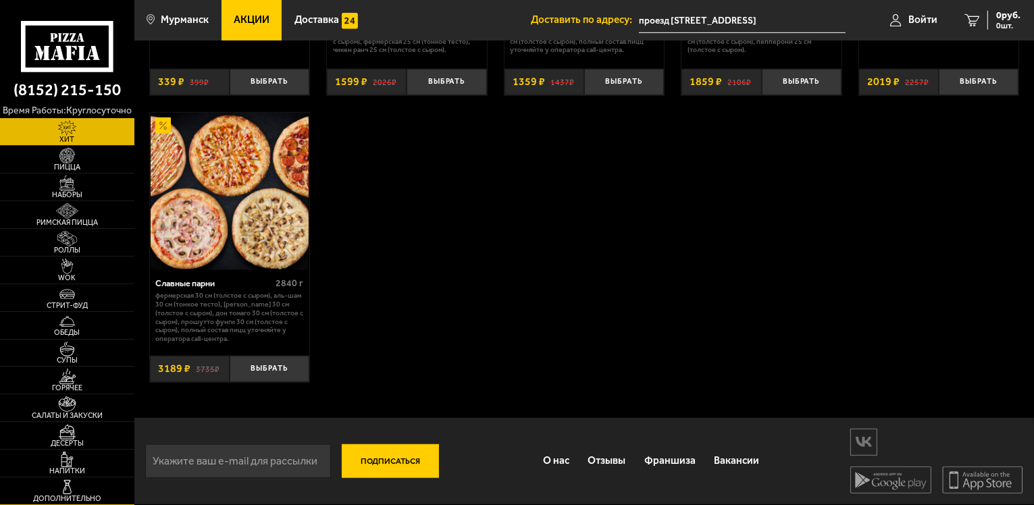
click at [54, 489] on img at bounding box center [67, 487] width 41 height 16
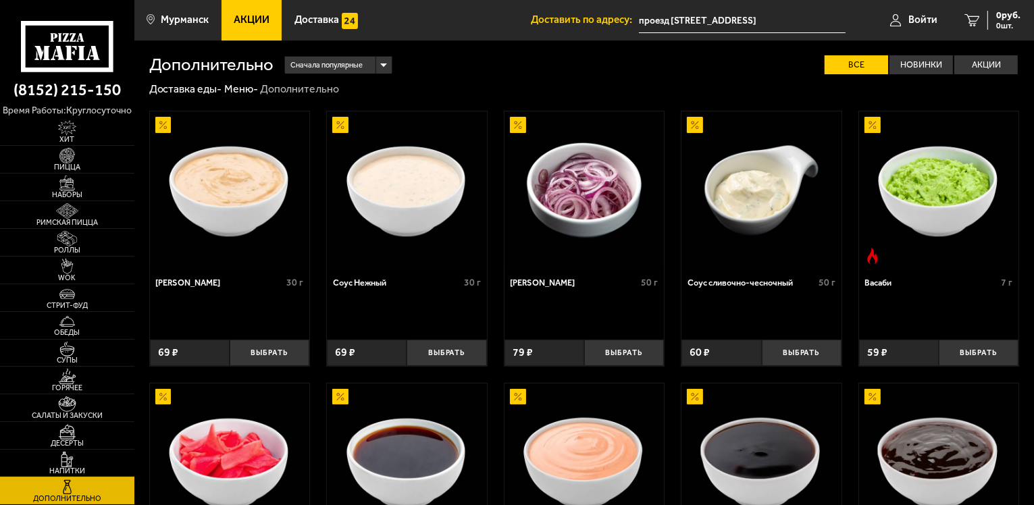
click at [57, 465] on img at bounding box center [67, 460] width 41 height 16
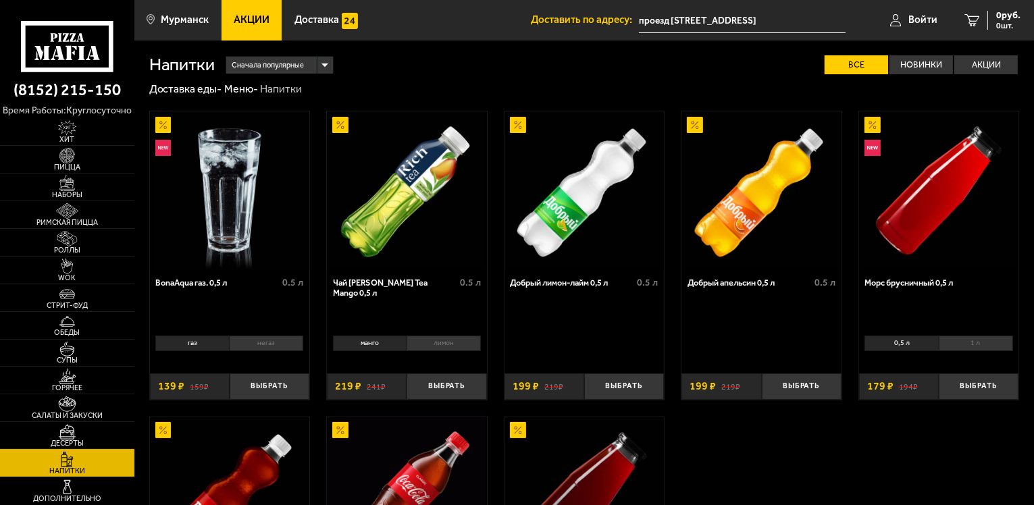
click at [76, 437] on img at bounding box center [67, 432] width 41 height 16
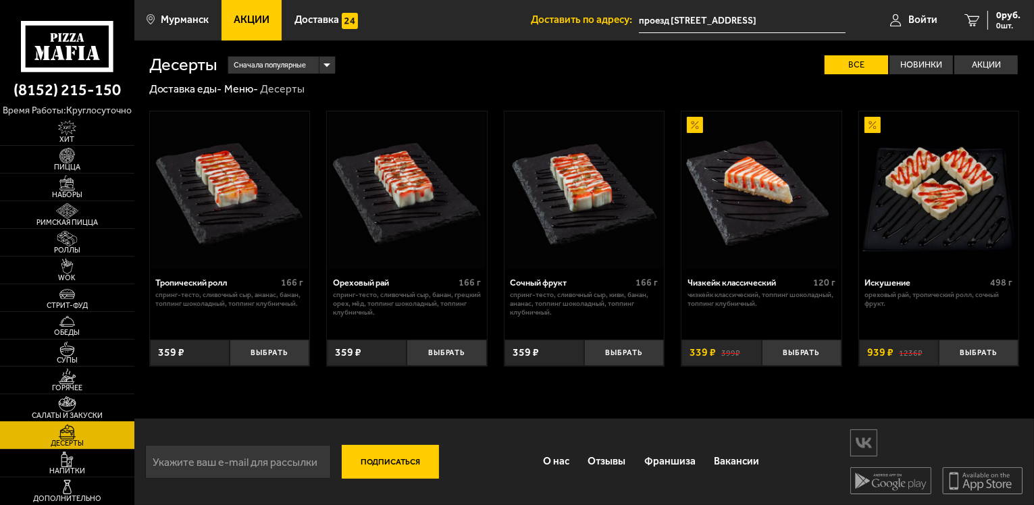
click at [77, 405] on img at bounding box center [67, 404] width 41 height 16
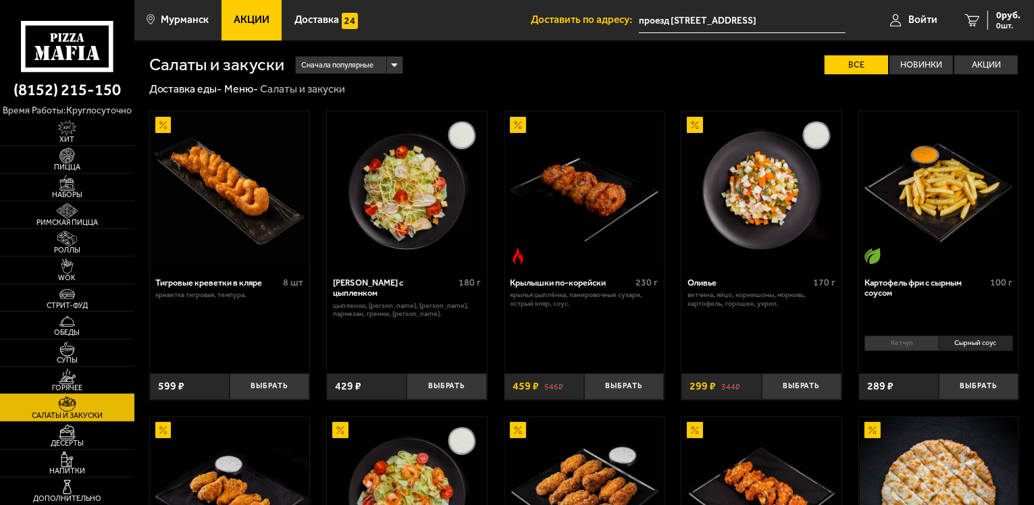
click at [77, 378] on img at bounding box center [67, 377] width 41 height 16
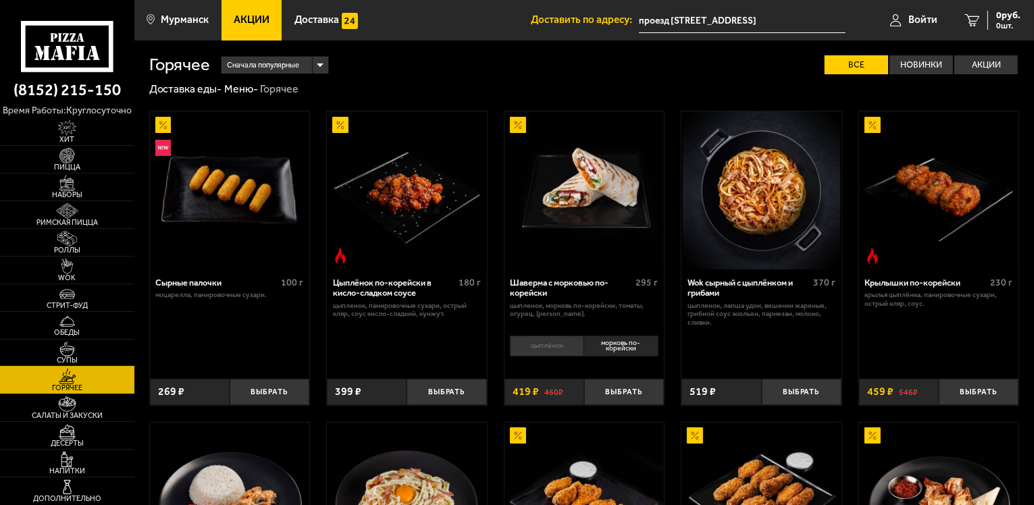
click at [45, 348] on link "Супы" at bounding box center [67, 353] width 134 height 27
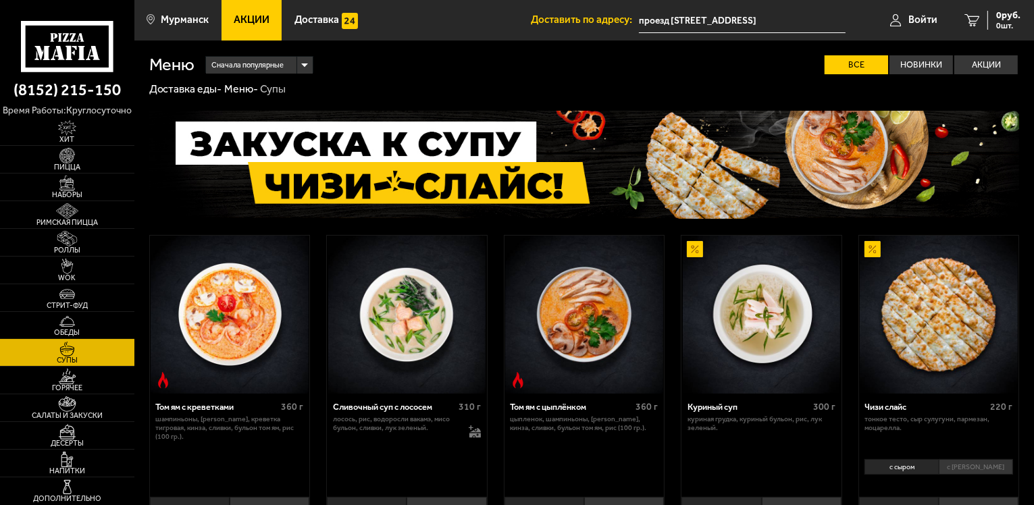
click at [62, 317] on img at bounding box center [67, 322] width 41 height 16
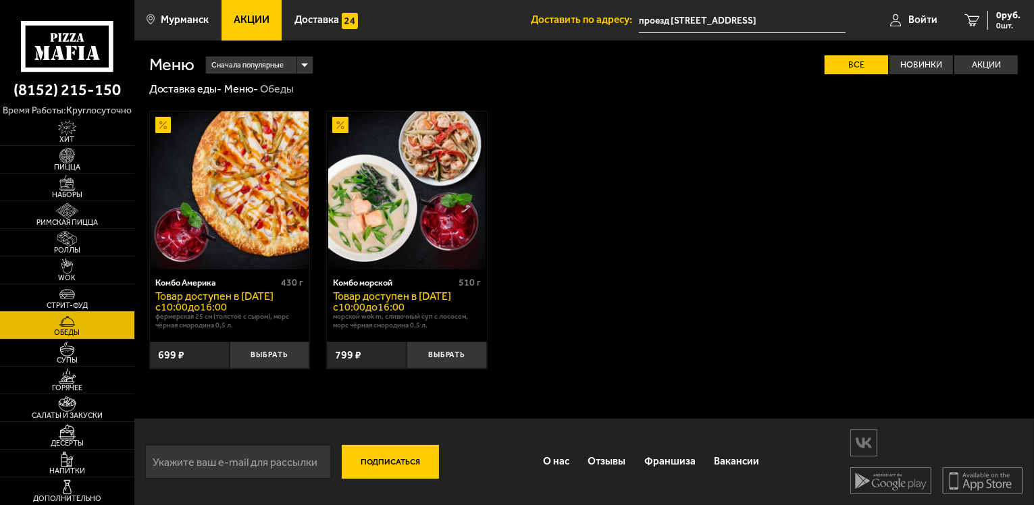
click at [67, 298] on img at bounding box center [67, 294] width 41 height 16
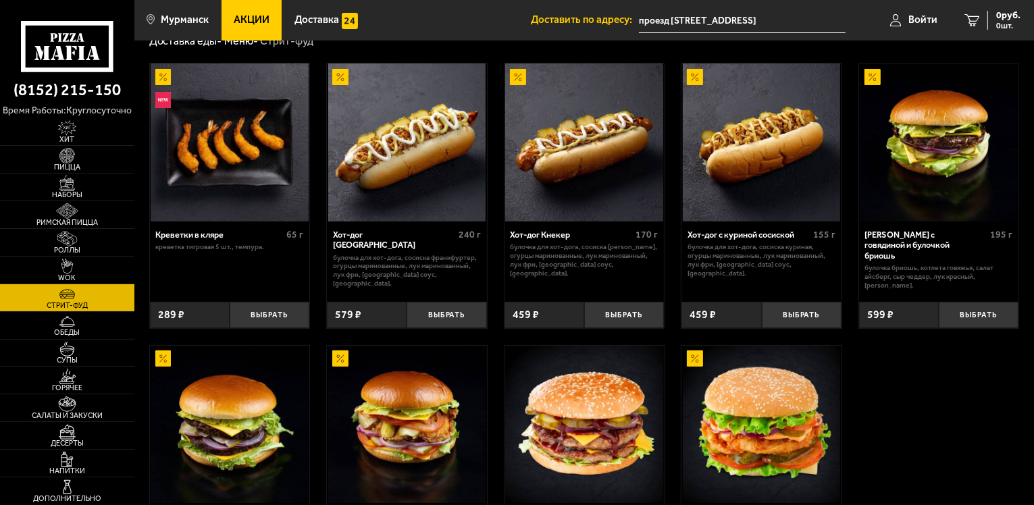
scroll to position [203, 0]
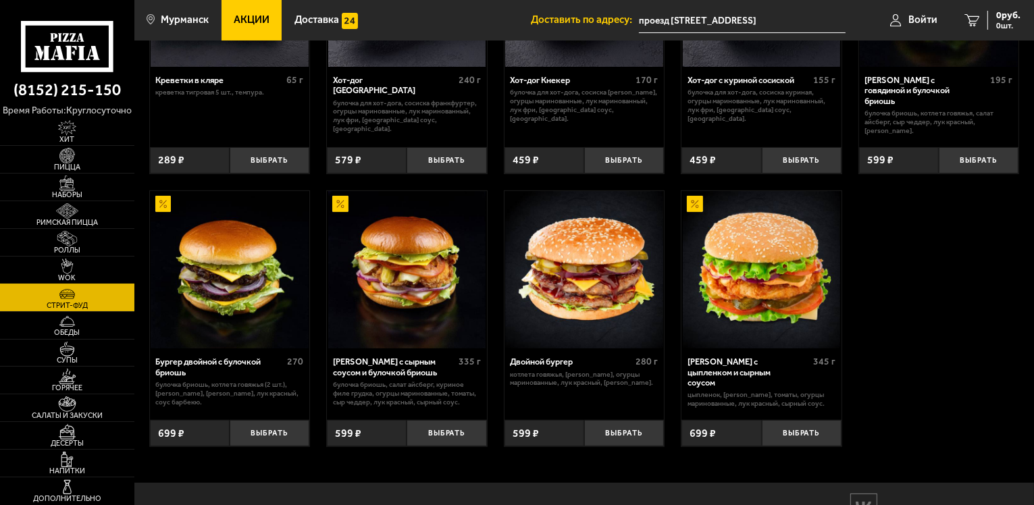
click at [68, 267] on img at bounding box center [67, 267] width 41 height 16
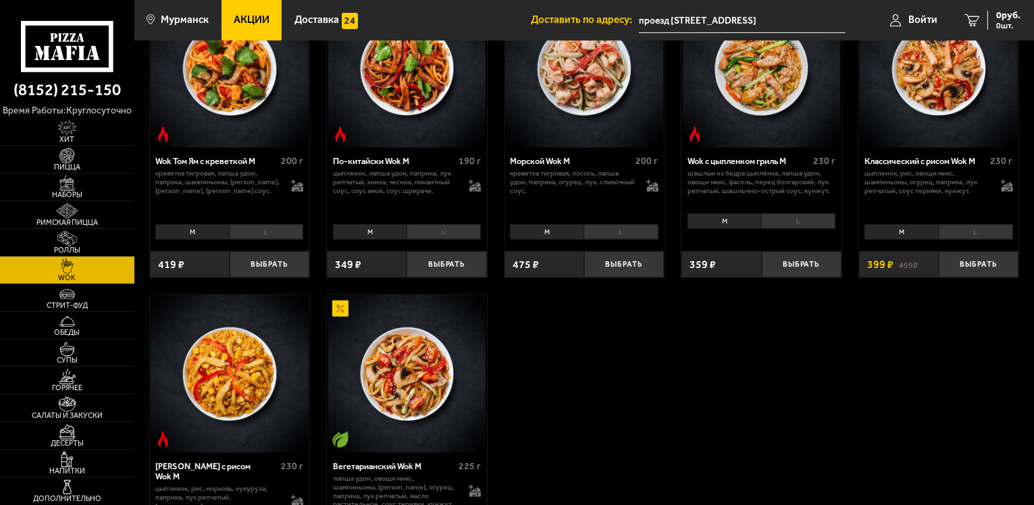
scroll to position [731, 0]
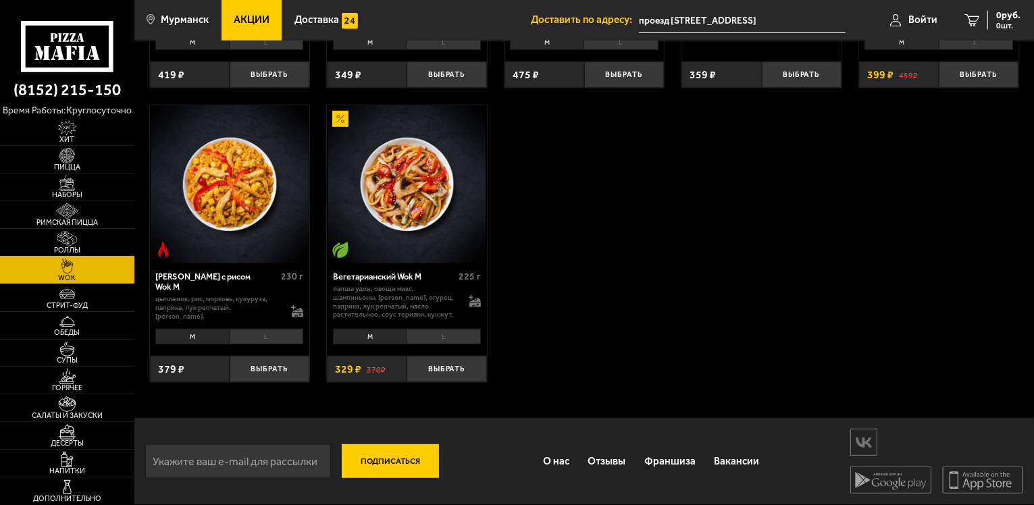
click at [57, 251] on span "Роллы" at bounding box center [67, 249] width 134 height 7
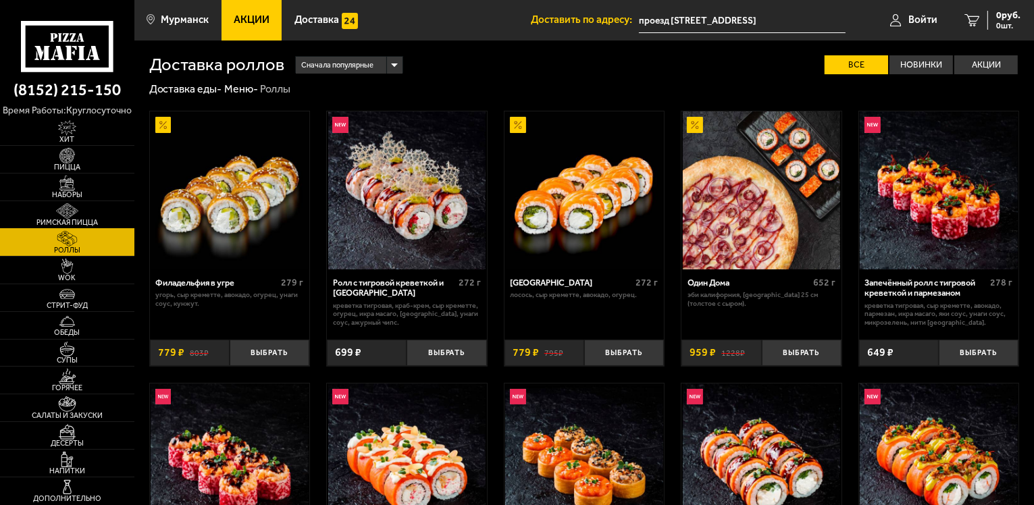
click at [57, 212] on img at bounding box center [67, 211] width 41 height 16
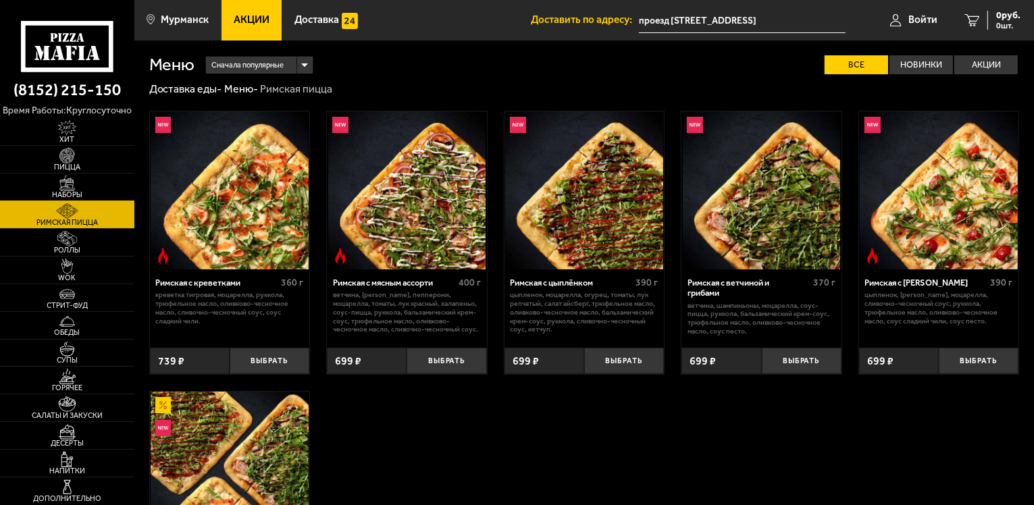
click at [66, 197] on span "Наборы" at bounding box center [67, 194] width 134 height 7
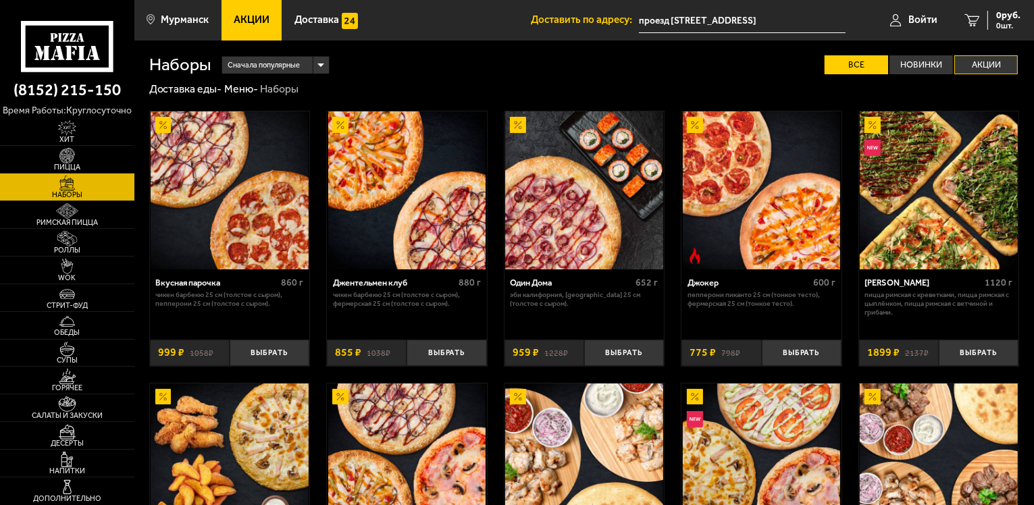
click at [976, 61] on label "Акции" at bounding box center [985, 65] width 63 height 20
click at [0, 0] on input "Акции" at bounding box center [0, 0] width 0 height 0
click at [975, 68] on label "Акции" at bounding box center [985, 65] width 63 height 20
click at [0, 0] on input "Акции" at bounding box center [0, 0] width 0 height 0
click at [76, 154] on img at bounding box center [67, 156] width 41 height 16
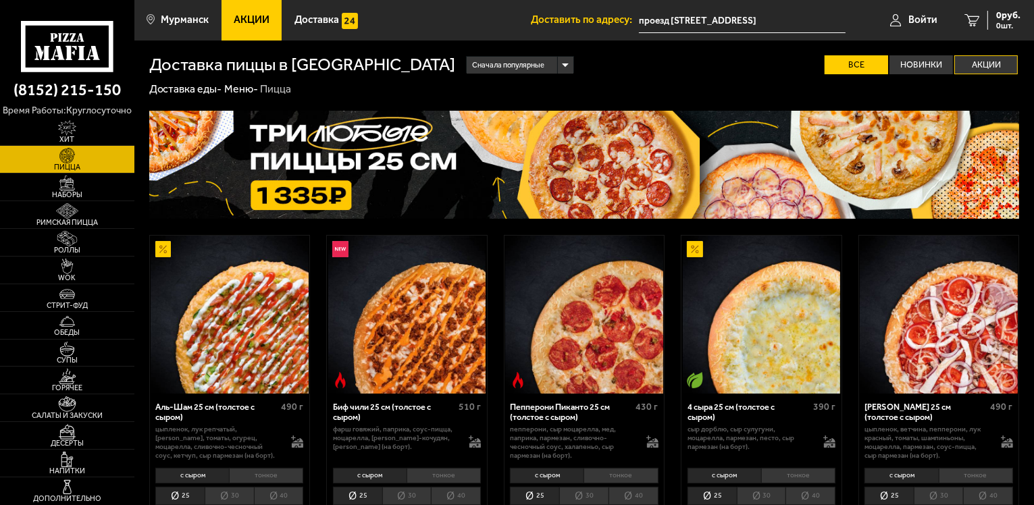
click at [994, 65] on label "Акции" at bounding box center [985, 65] width 63 height 20
click at [0, 0] on input "Акции" at bounding box center [0, 0] width 0 height 0
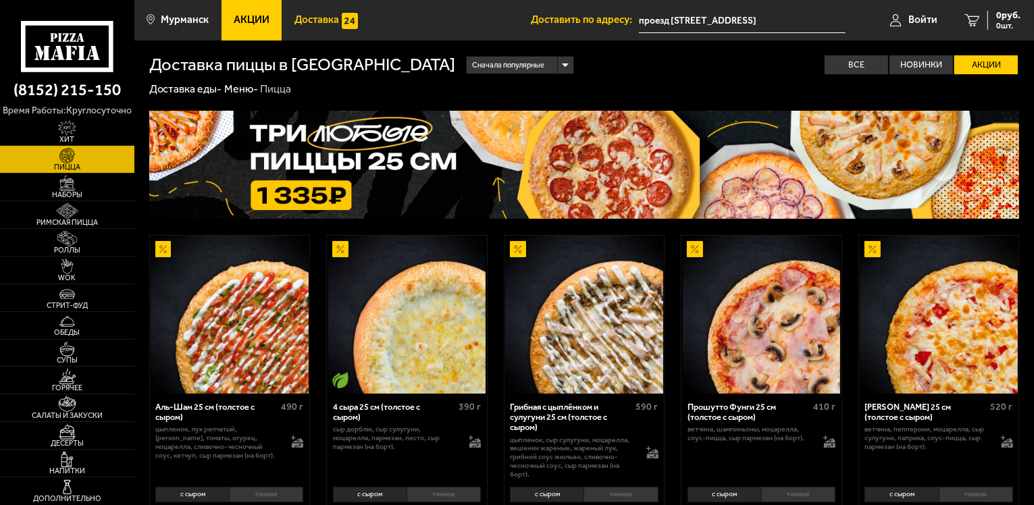
click at [313, 19] on span "Доставка" at bounding box center [316, 20] width 45 height 10
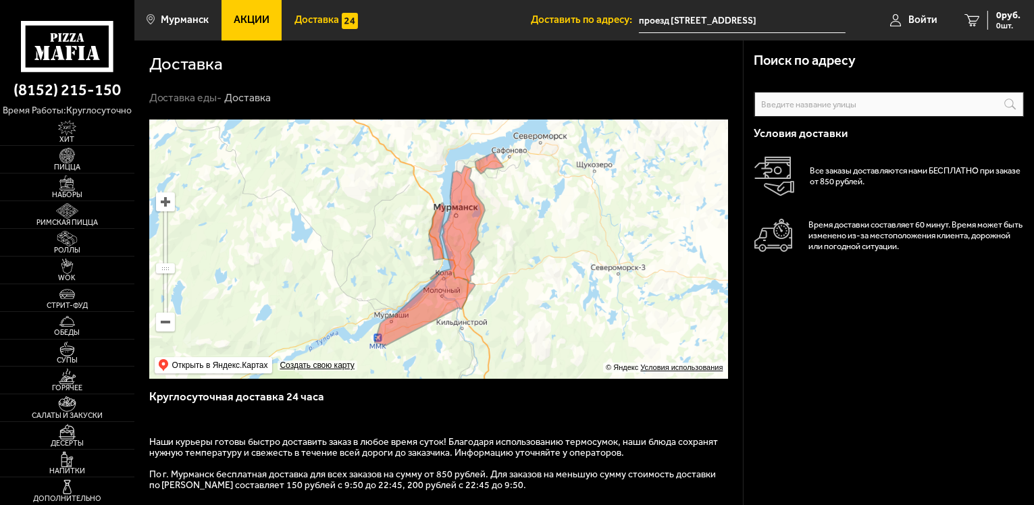
click at [67, 55] on use at bounding box center [68, 53] width 7 height 14
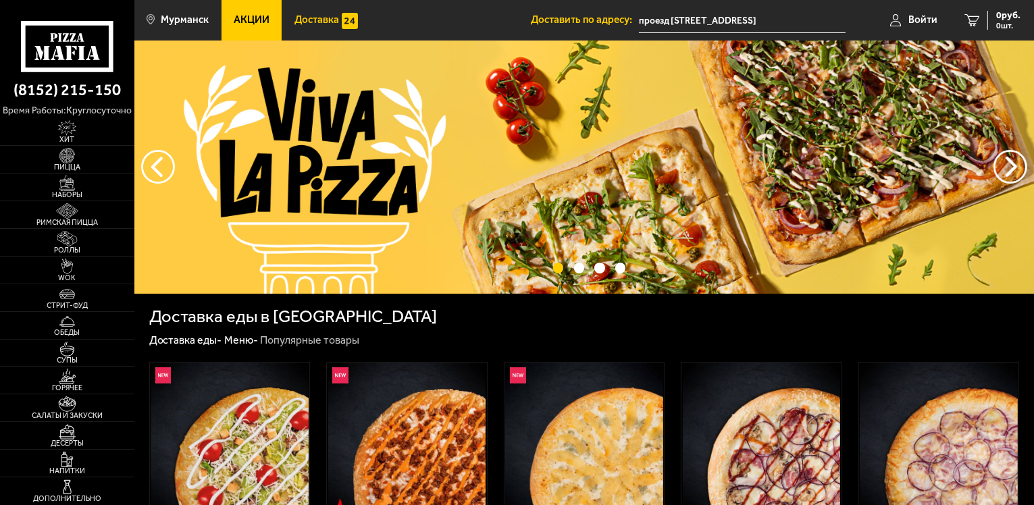
click at [325, 22] on span "Доставка" at bounding box center [316, 20] width 45 height 10
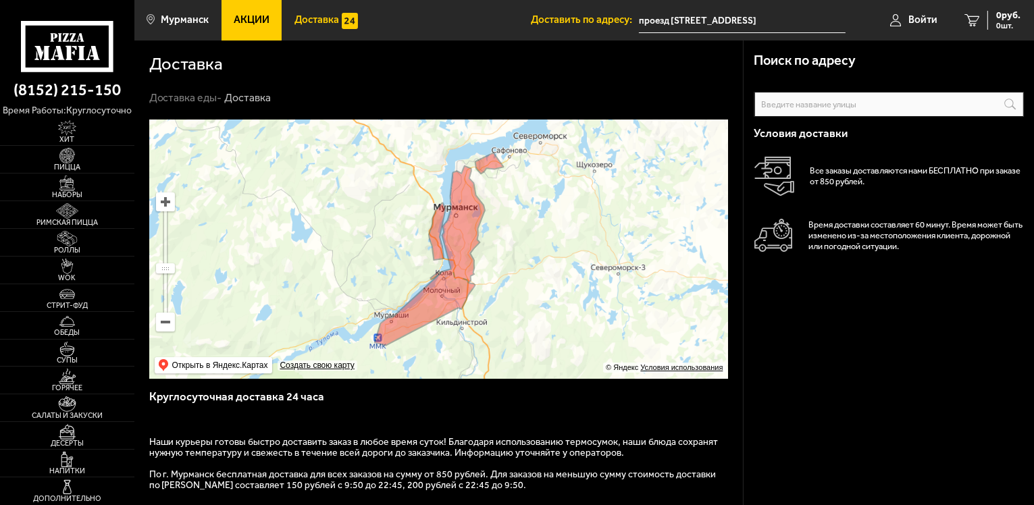
click at [265, 27] on link "Акции" at bounding box center [251, 20] width 61 height 41
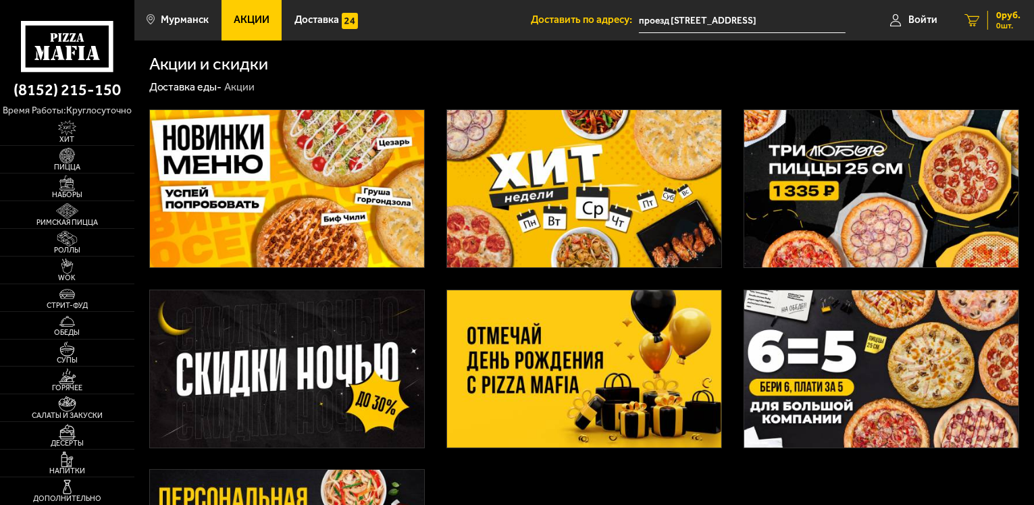
click at [973, 22] on icon at bounding box center [971, 20] width 15 height 12
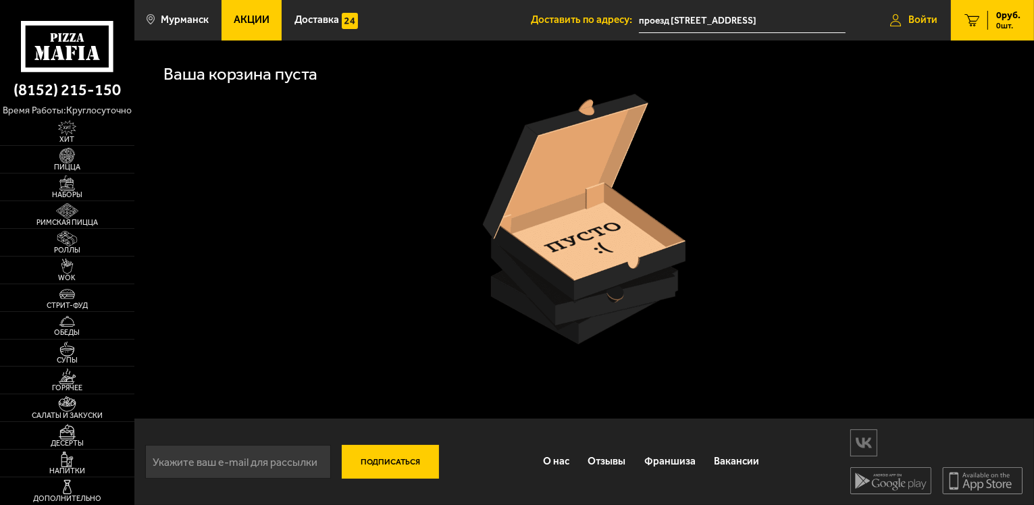
click at [917, 25] on span "Войти" at bounding box center [922, 20] width 29 height 10
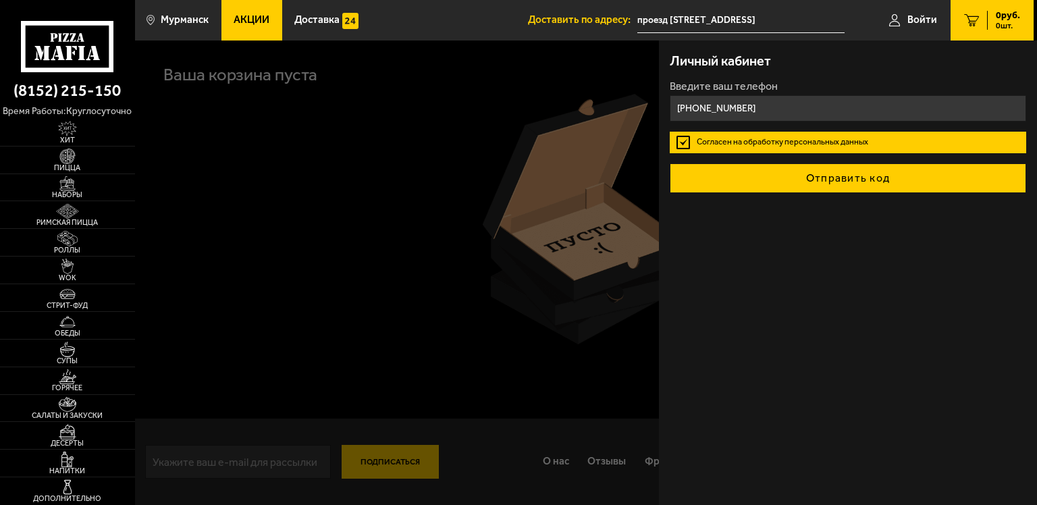
type input "[PHONE_NUMBER]"
click at [746, 187] on button "Отправить код" at bounding box center [848, 178] width 357 height 30
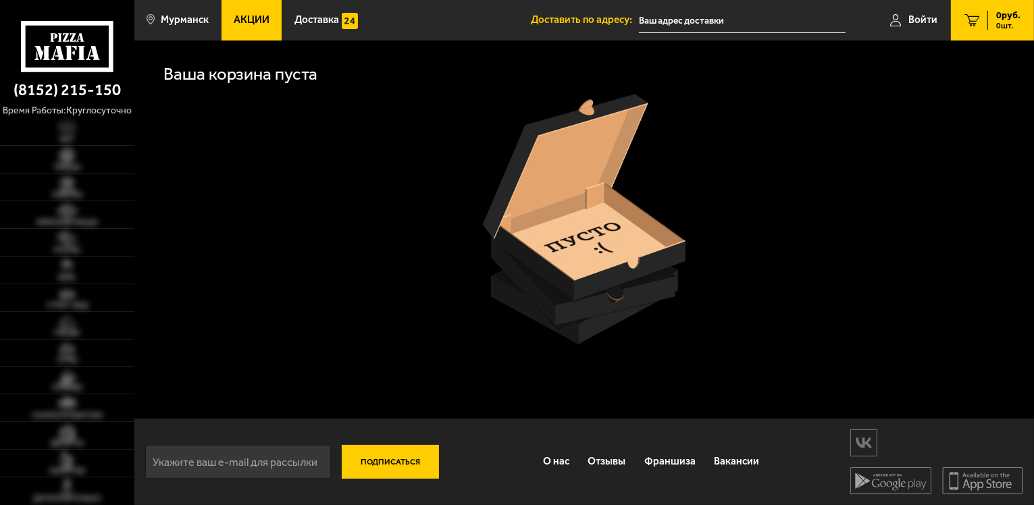
type input "проезд [STREET_ADDRESS]"
click at [894, 30] on link "Войти" at bounding box center [913, 20] width 74 height 41
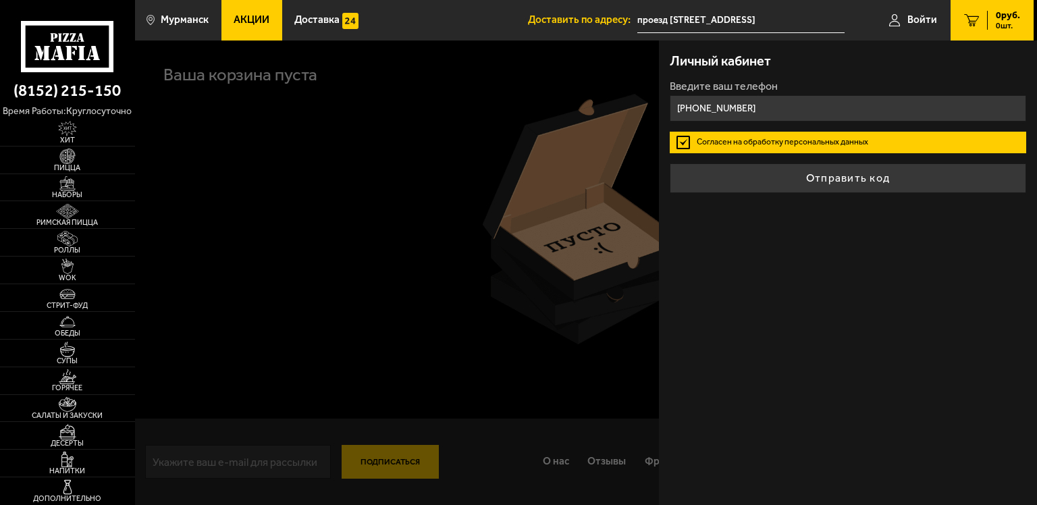
type input "[PHONE_NUMBER]"
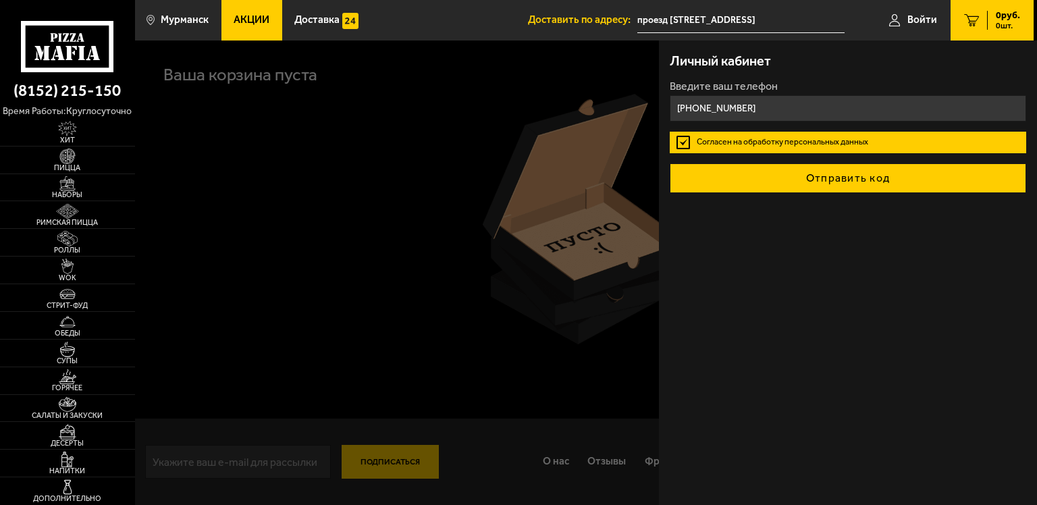
click at [723, 170] on button "Отправить код" at bounding box center [848, 178] width 357 height 30
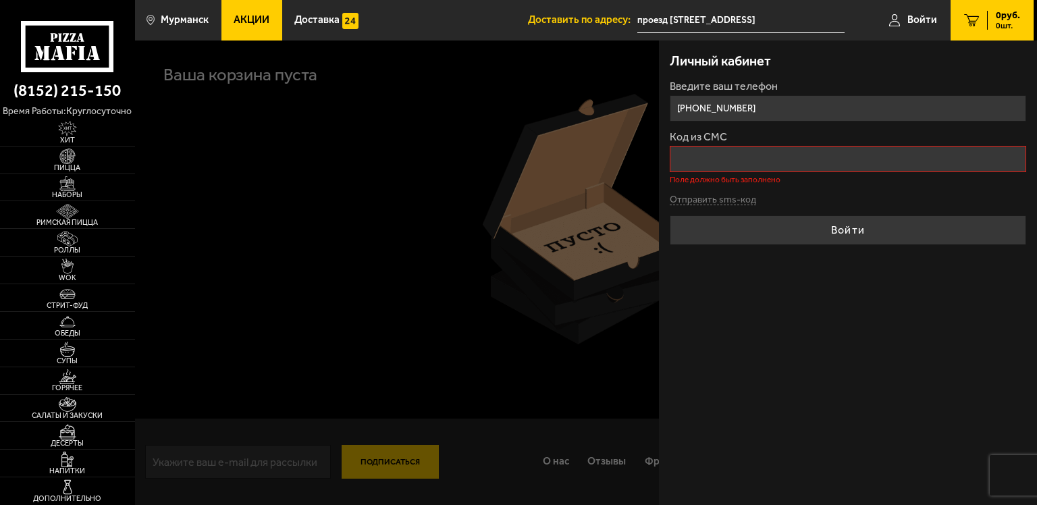
click at [727, 144] on div "Код из СМС Поле должно быть заполнено" at bounding box center [848, 158] width 357 height 52
click at [724, 201] on button "Отправить sms-код" at bounding box center [713, 200] width 86 height 10
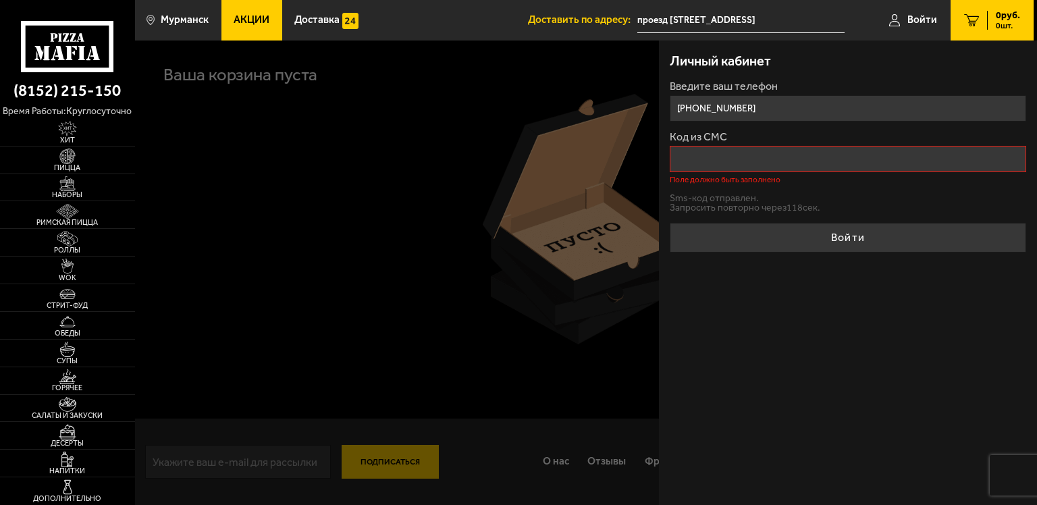
click at [781, 159] on input "Код из СМС" at bounding box center [848, 159] width 357 height 26
